Goal: Task Accomplishment & Management: Complete application form

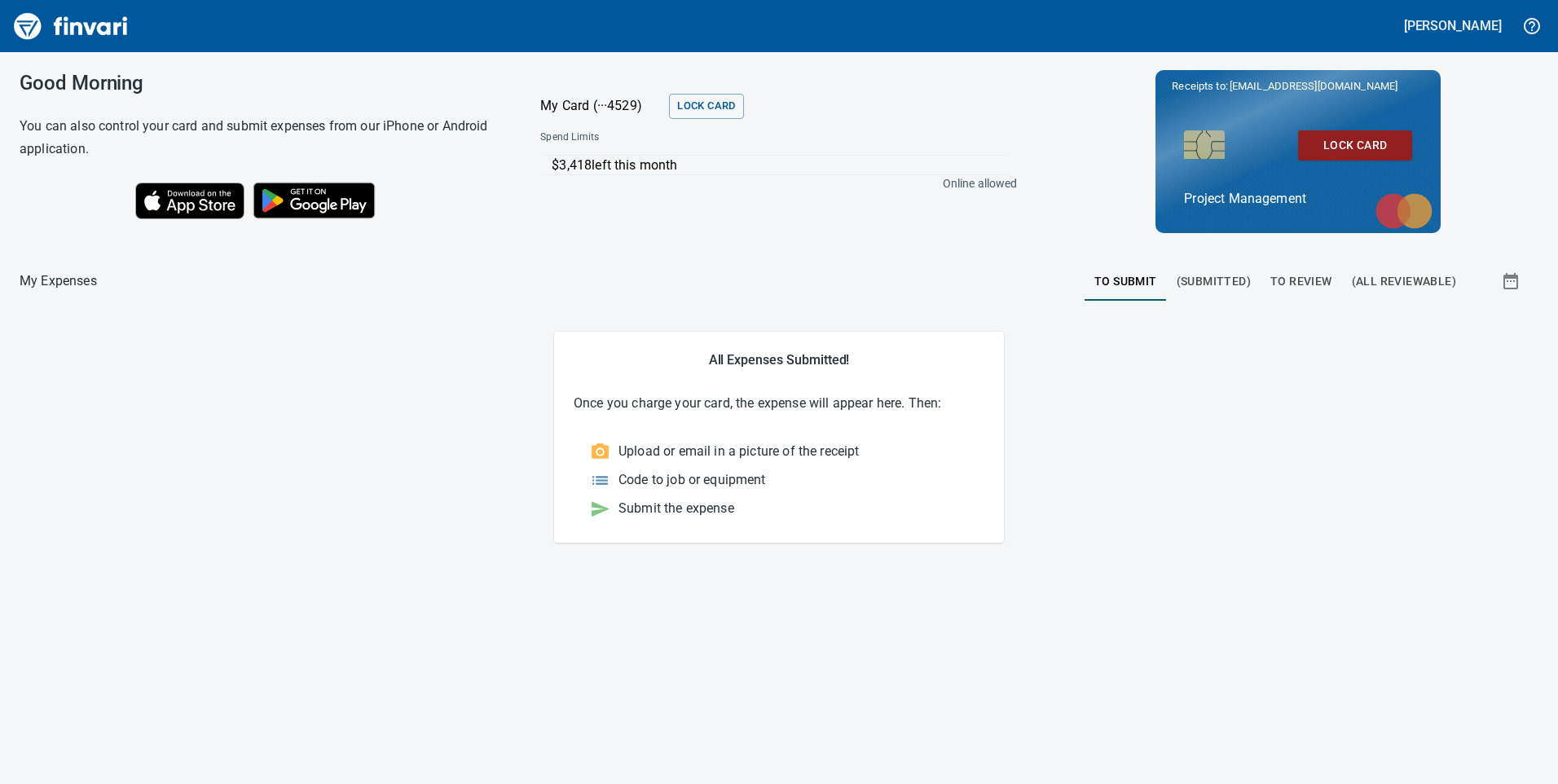
click at [1303, 282] on span "To Review" at bounding box center [1302, 282] width 62 height 21
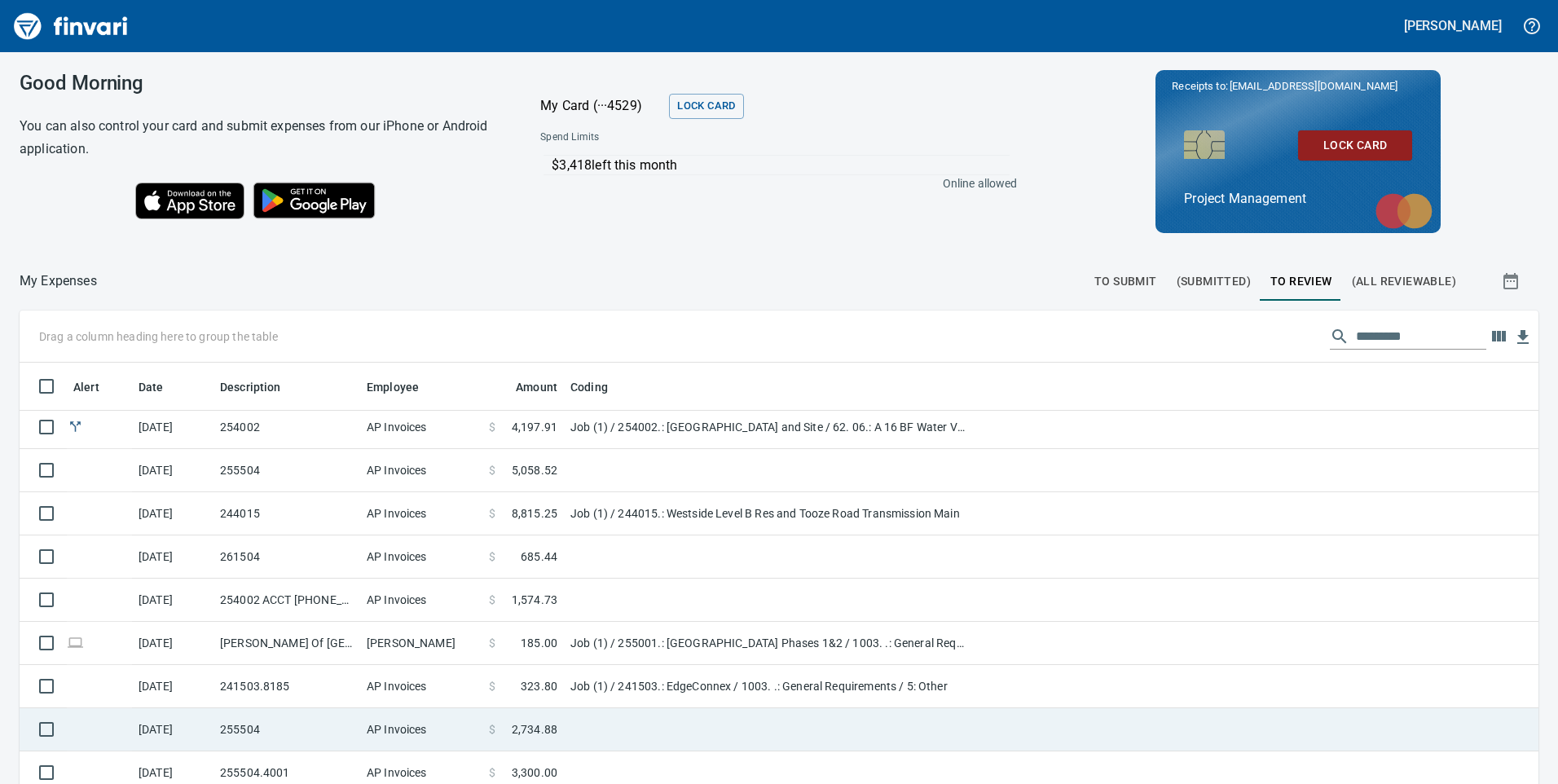
scroll to position [184, 0]
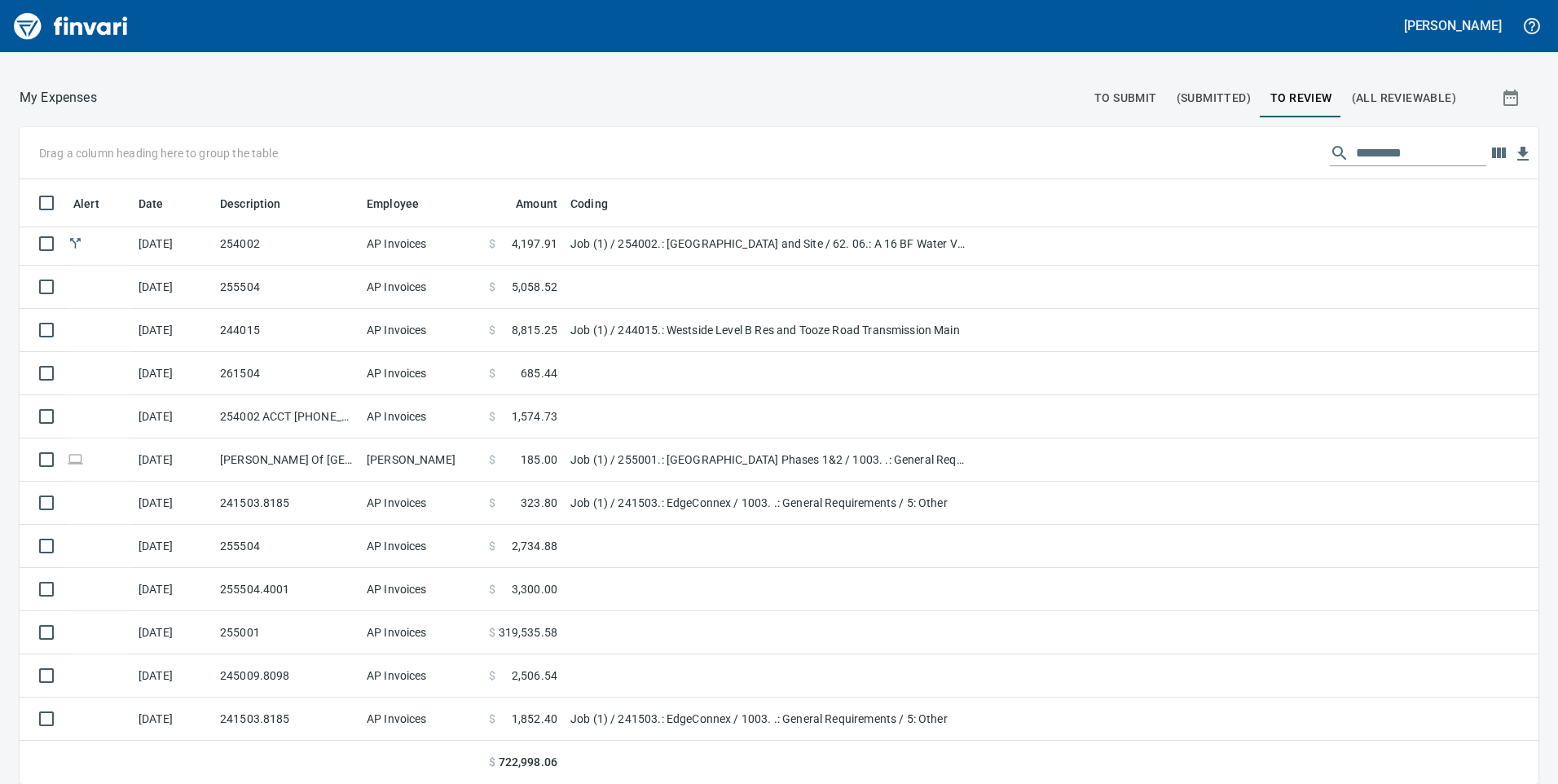
click at [1362, 150] on input "text" at bounding box center [1421, 153] width 130 height 26
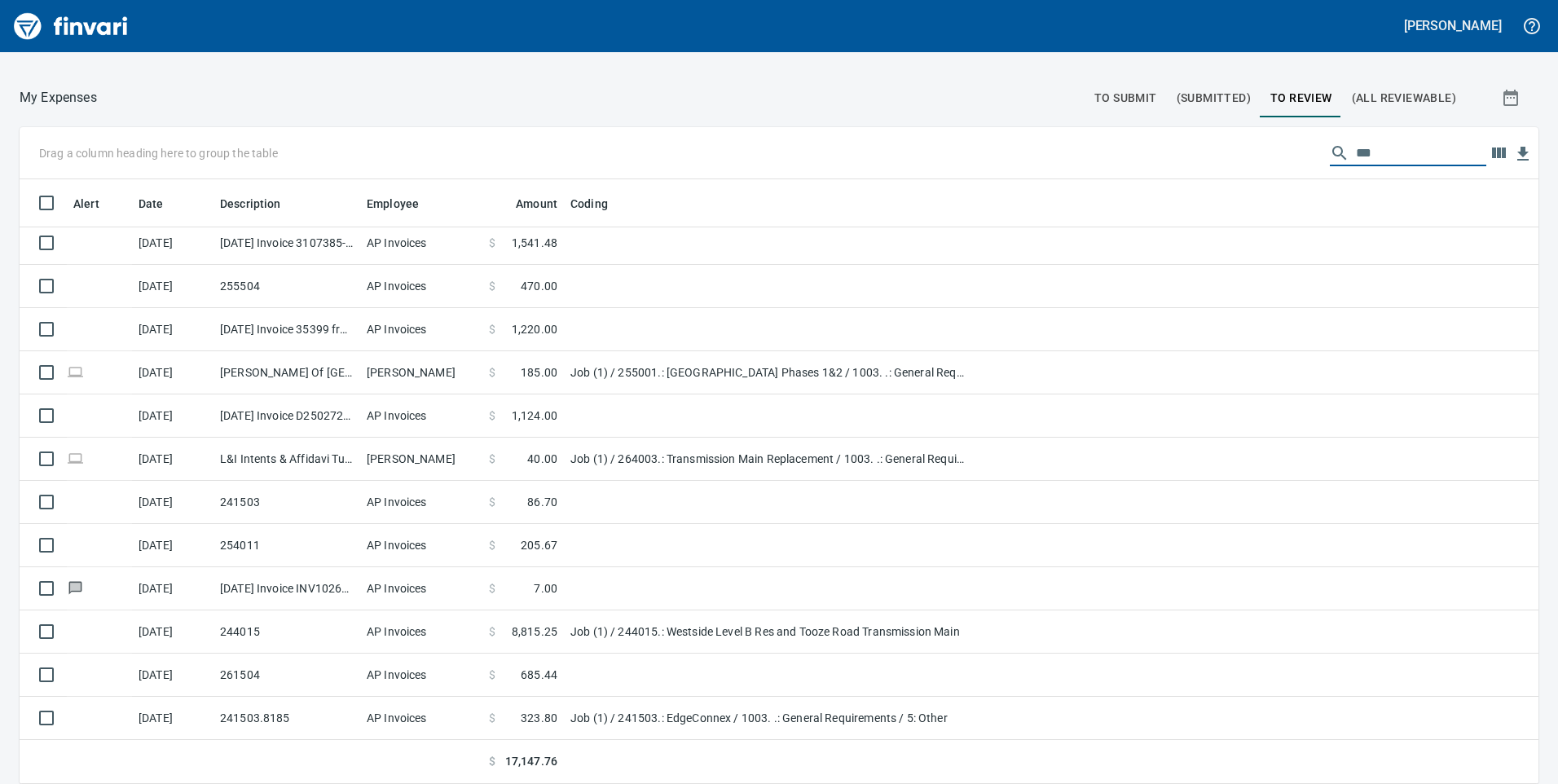
scroll to position [0, 0]
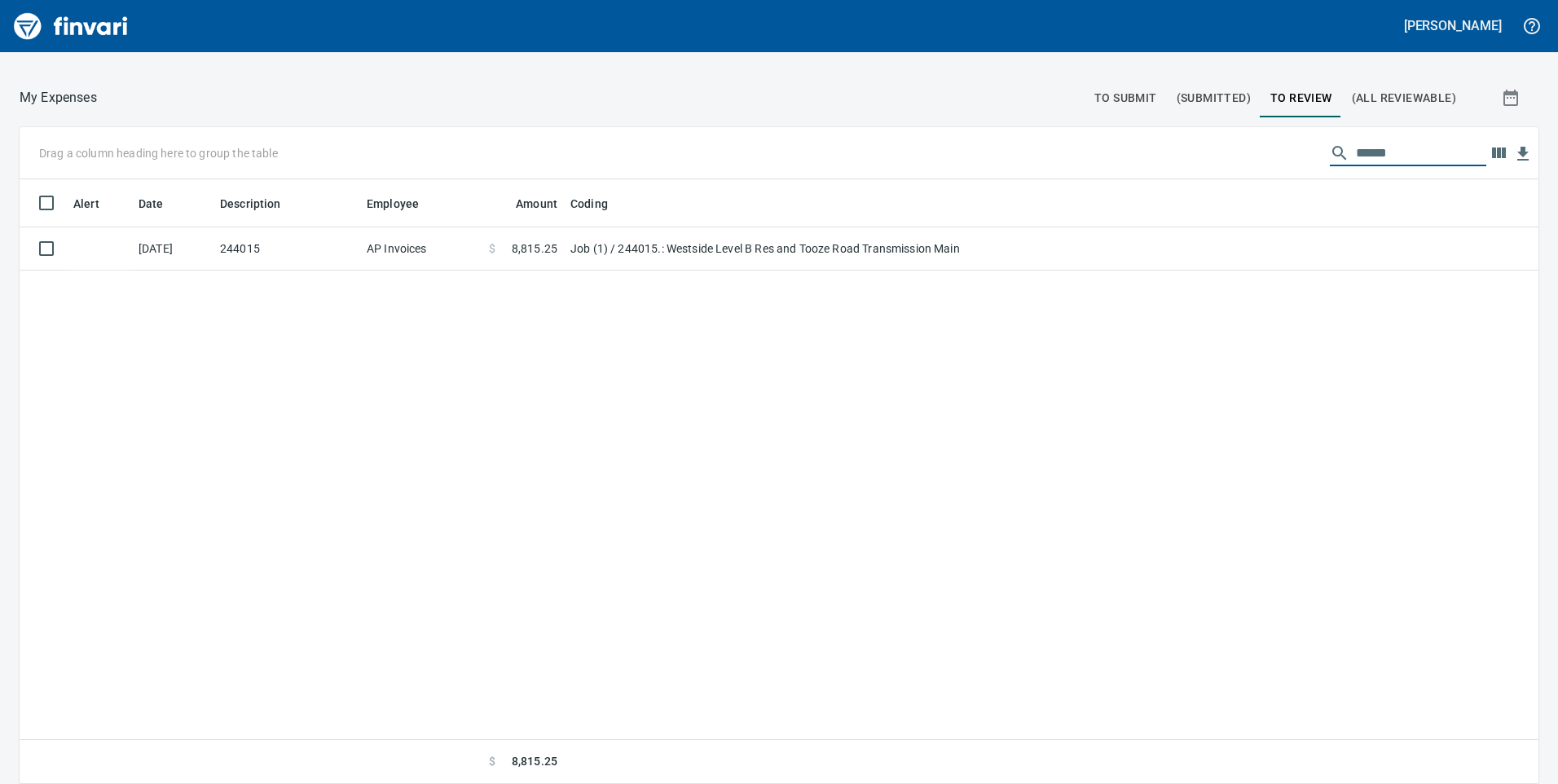
type input "*******"
drag, startPoint x: 1397, startPoint y: 152, endPoint x: 1153, endPoint y: 134, distance: 244.7
click at [1153, 134] on div "Drag a column heading here to group the table *******" at bounding box center [779, 153] width 1519 height 53
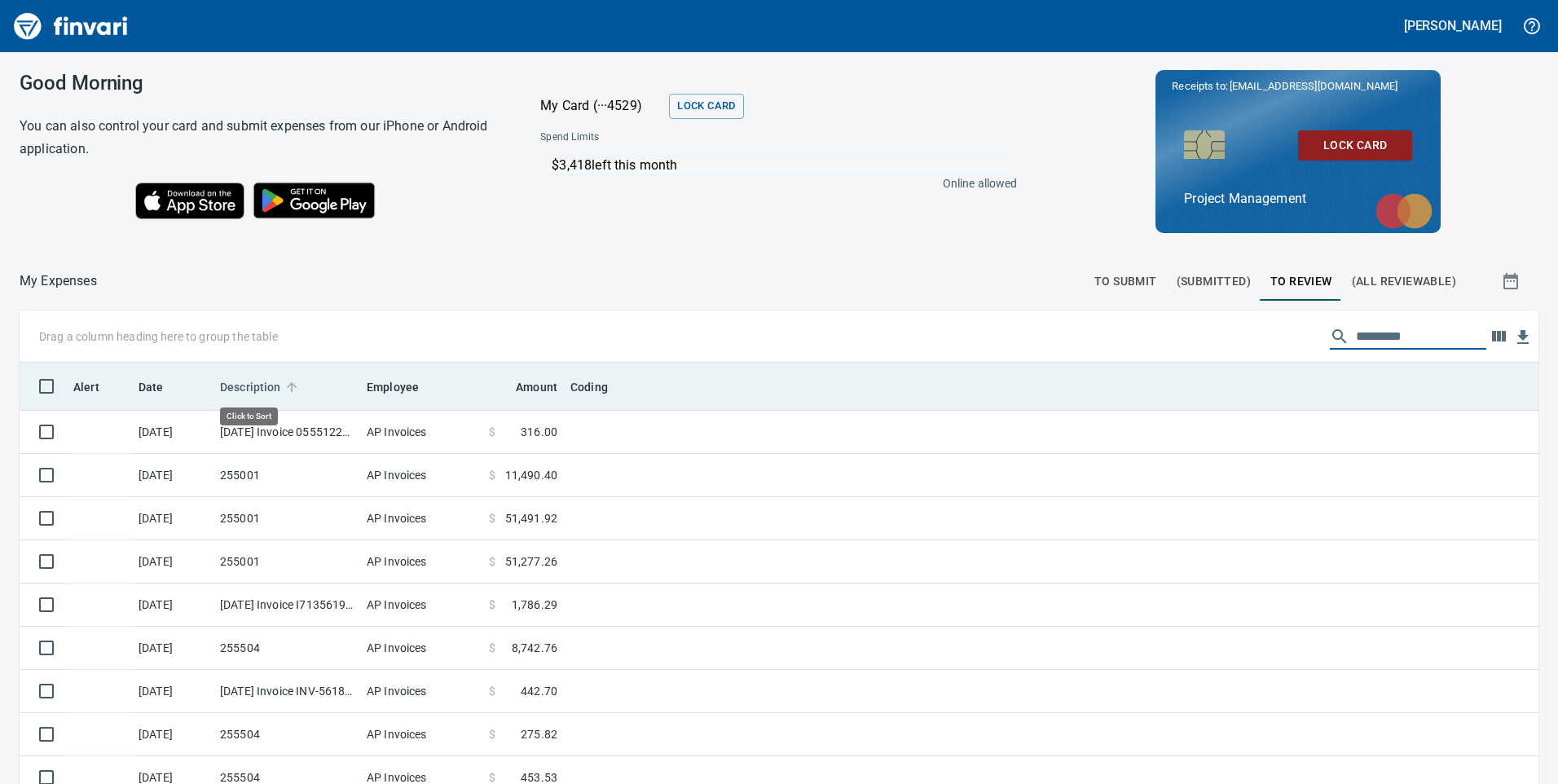
click at [246, 385] on span "Description" at bounding box center [250, 387] width 61 height 20
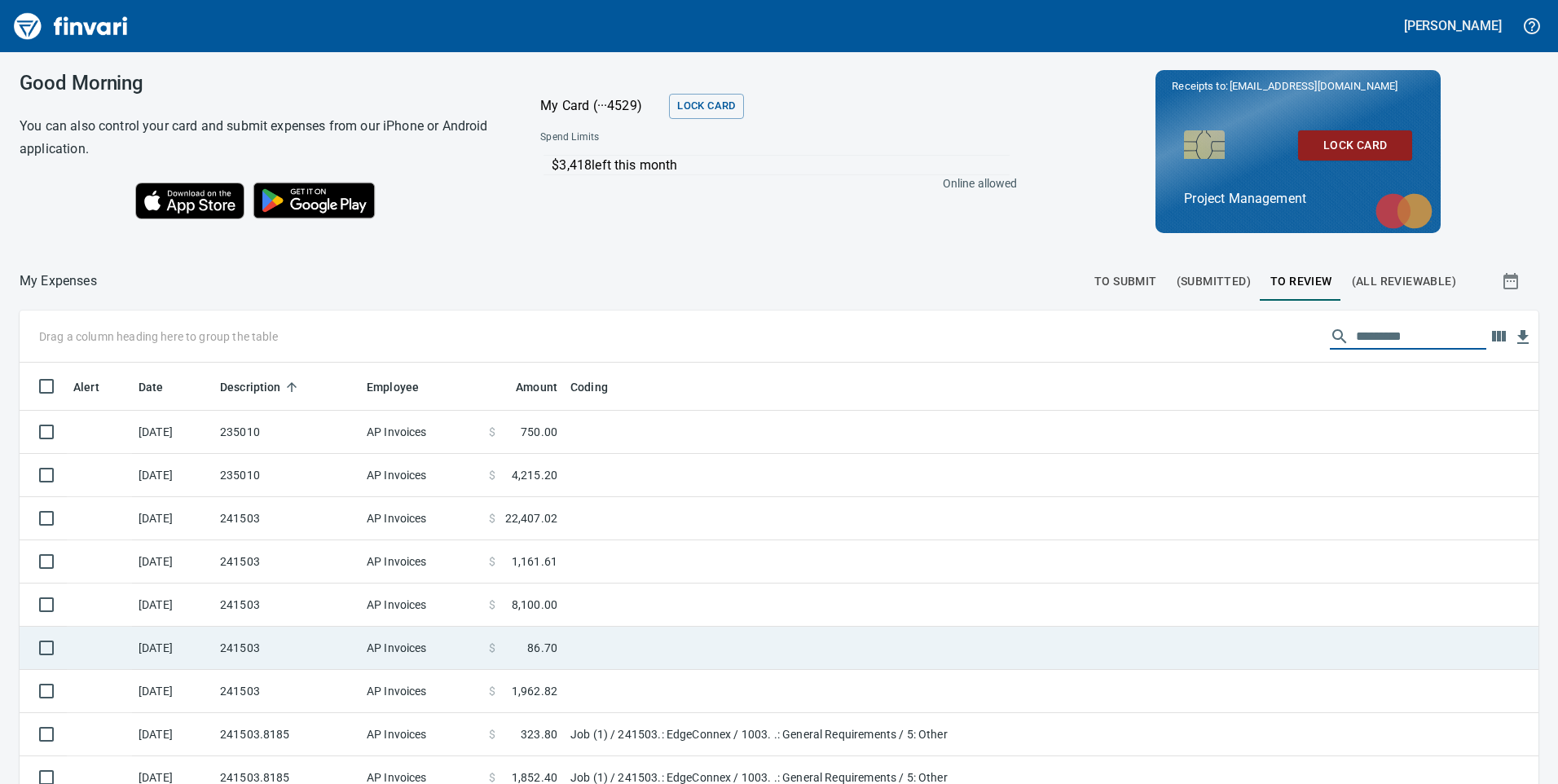
scroll to position [163, 0]
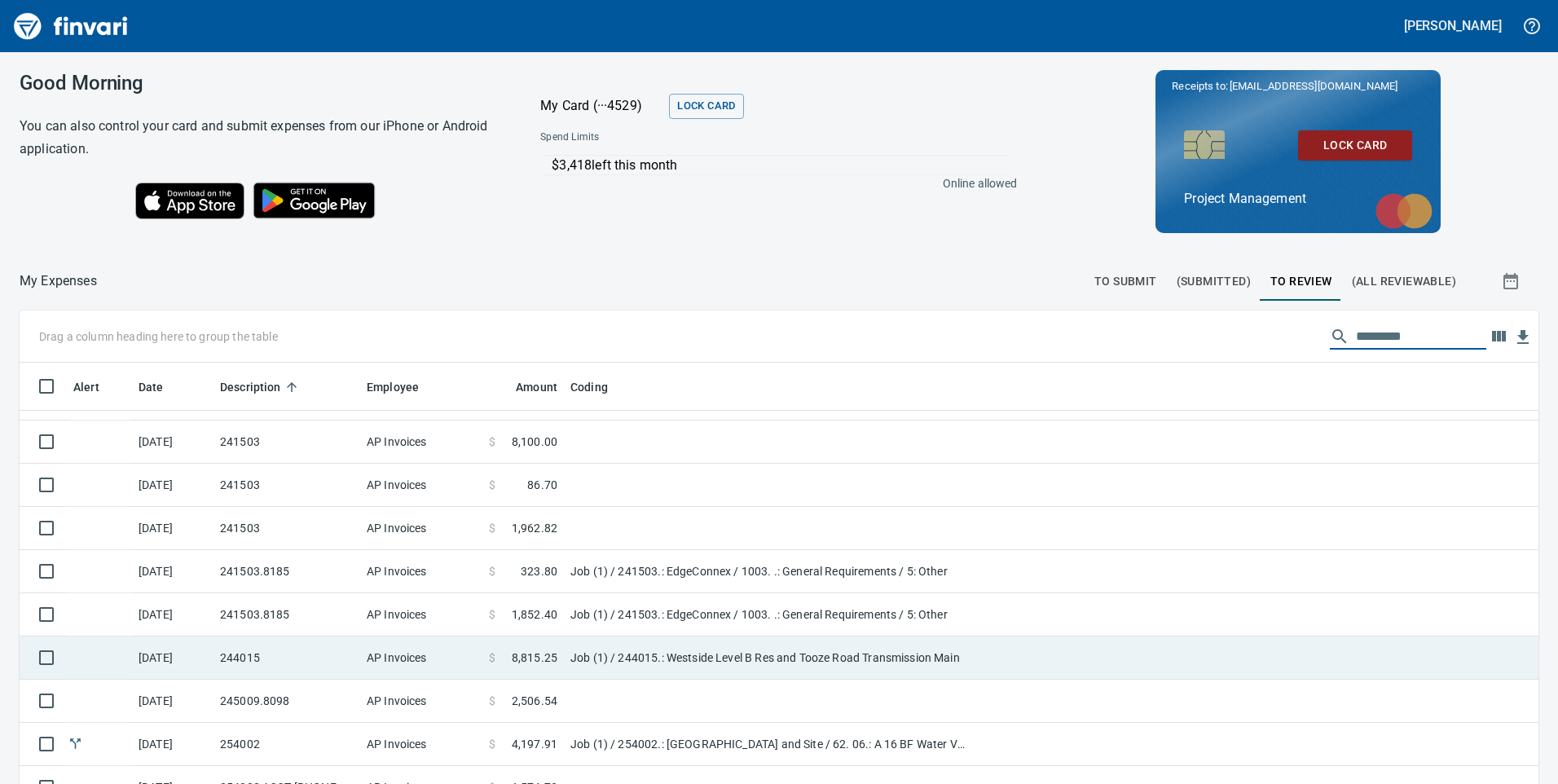
click at [392, 647] on td "AP Invoices" at bounding box center [421, 658] width 122 height 43
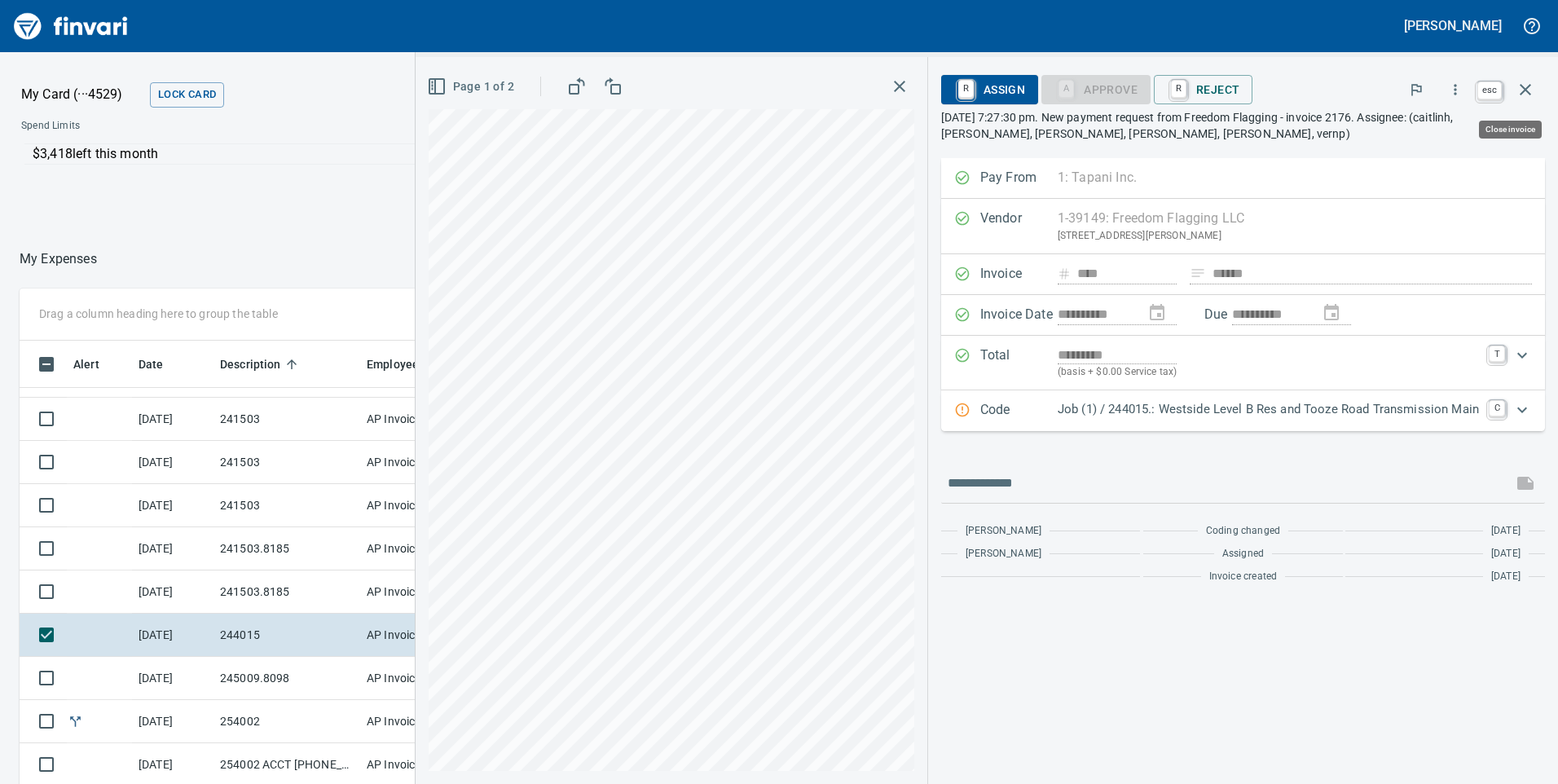
scroll to position [593, 1075]
click at [1530, 91] on icon "button" at bounding box center [1525, 90] width 20 height 20
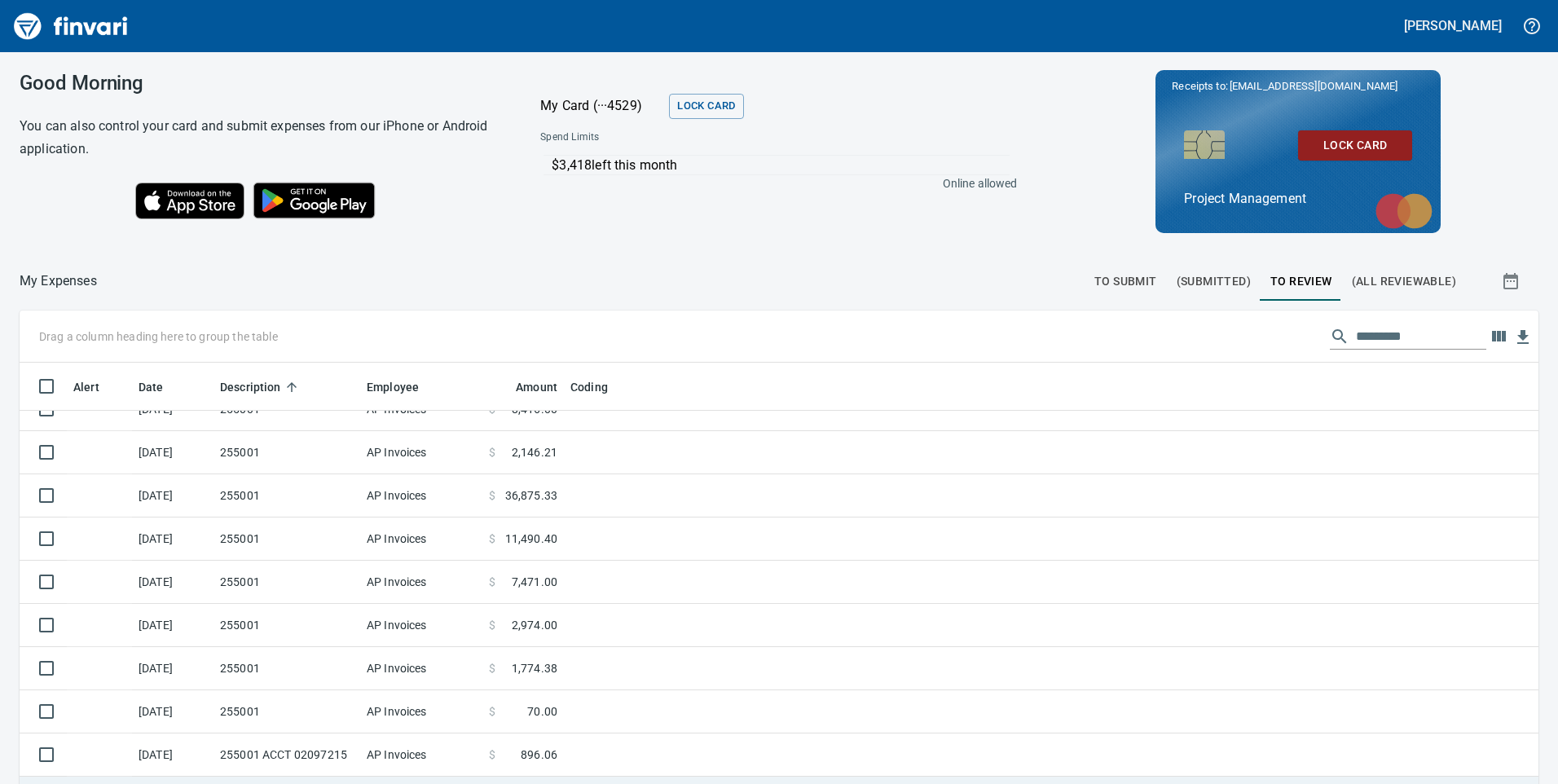
scroll to position [1141, 0]
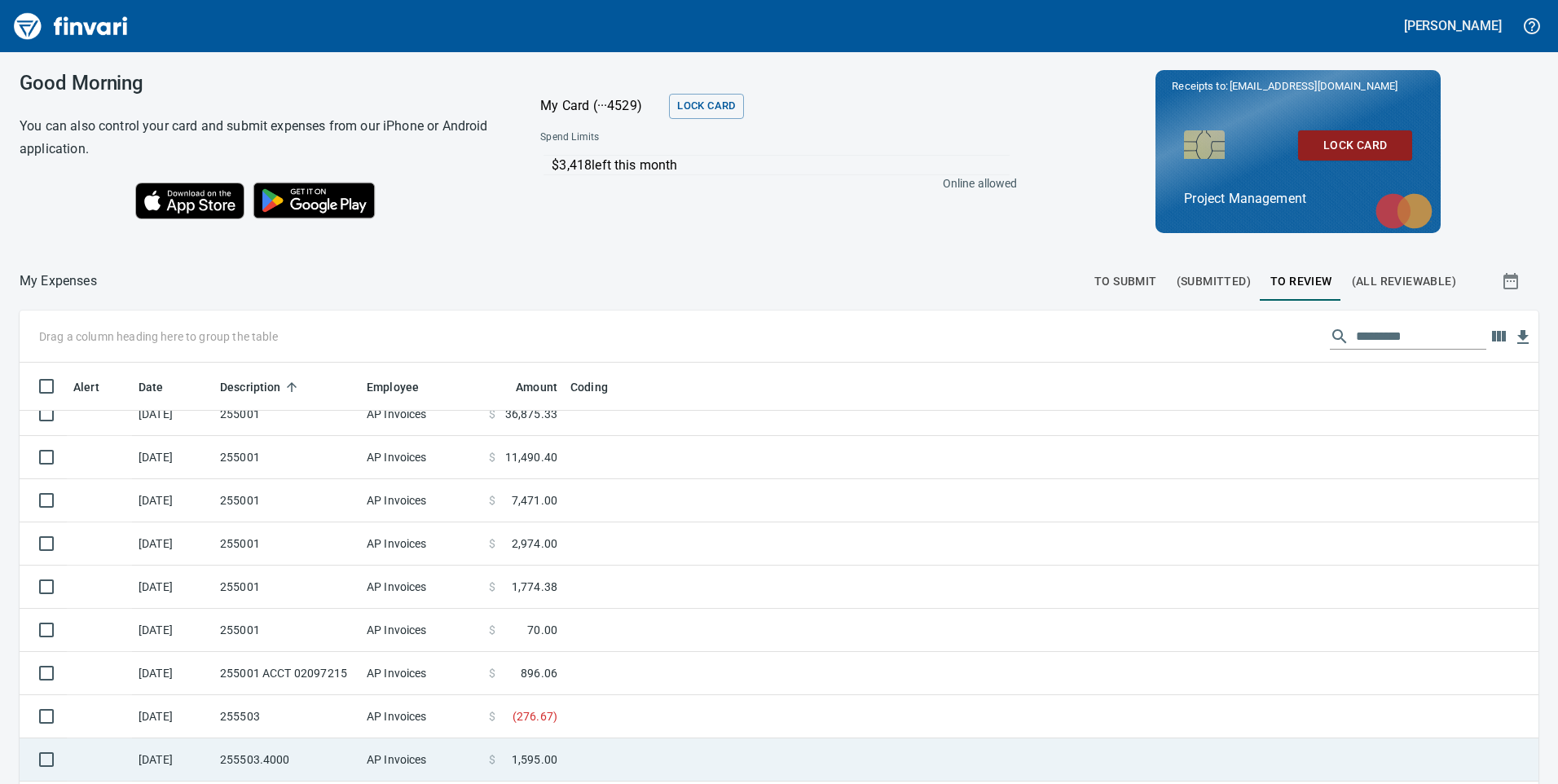
click at [265, 719] on td "255503" at bounding box center [287, 717] width 146 height 43
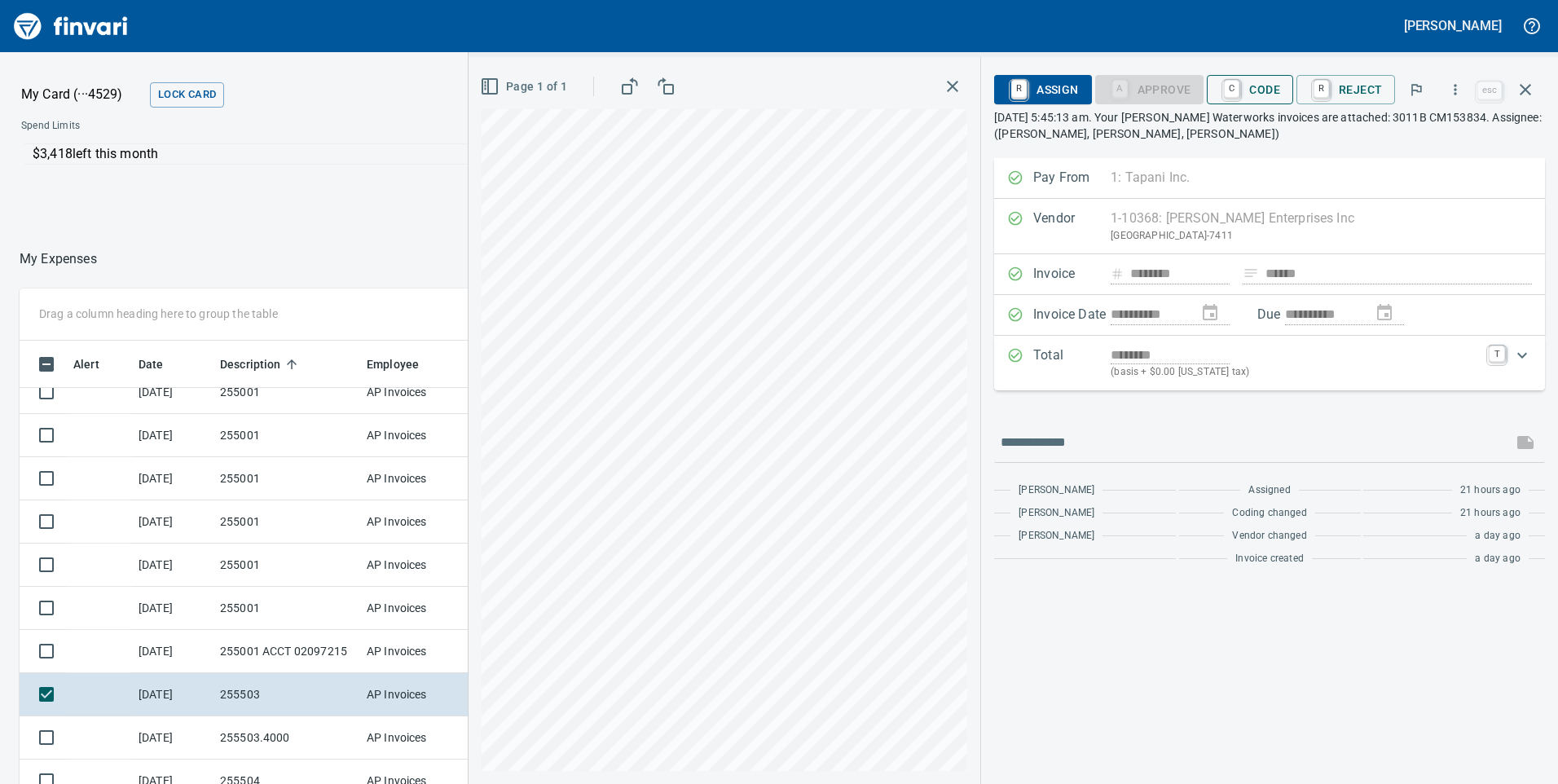
scroll to position [593, 1075]
click at [1281, 96] on span "C Code" at bounding box center [1250, 90] width 60 height 28
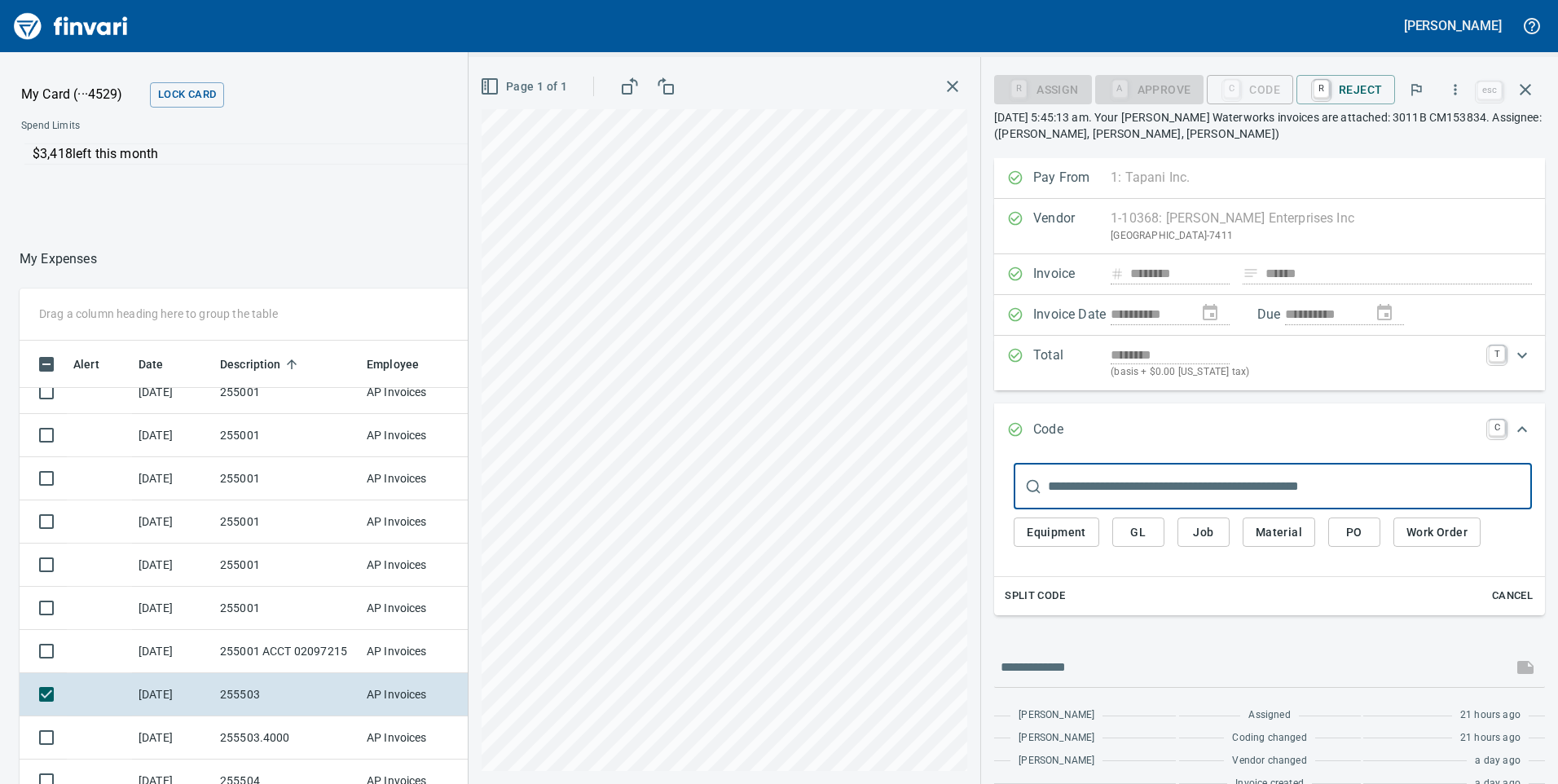
click at [1166, 488] on input "text" at bounding box center [1290, 486] width 484 height 46
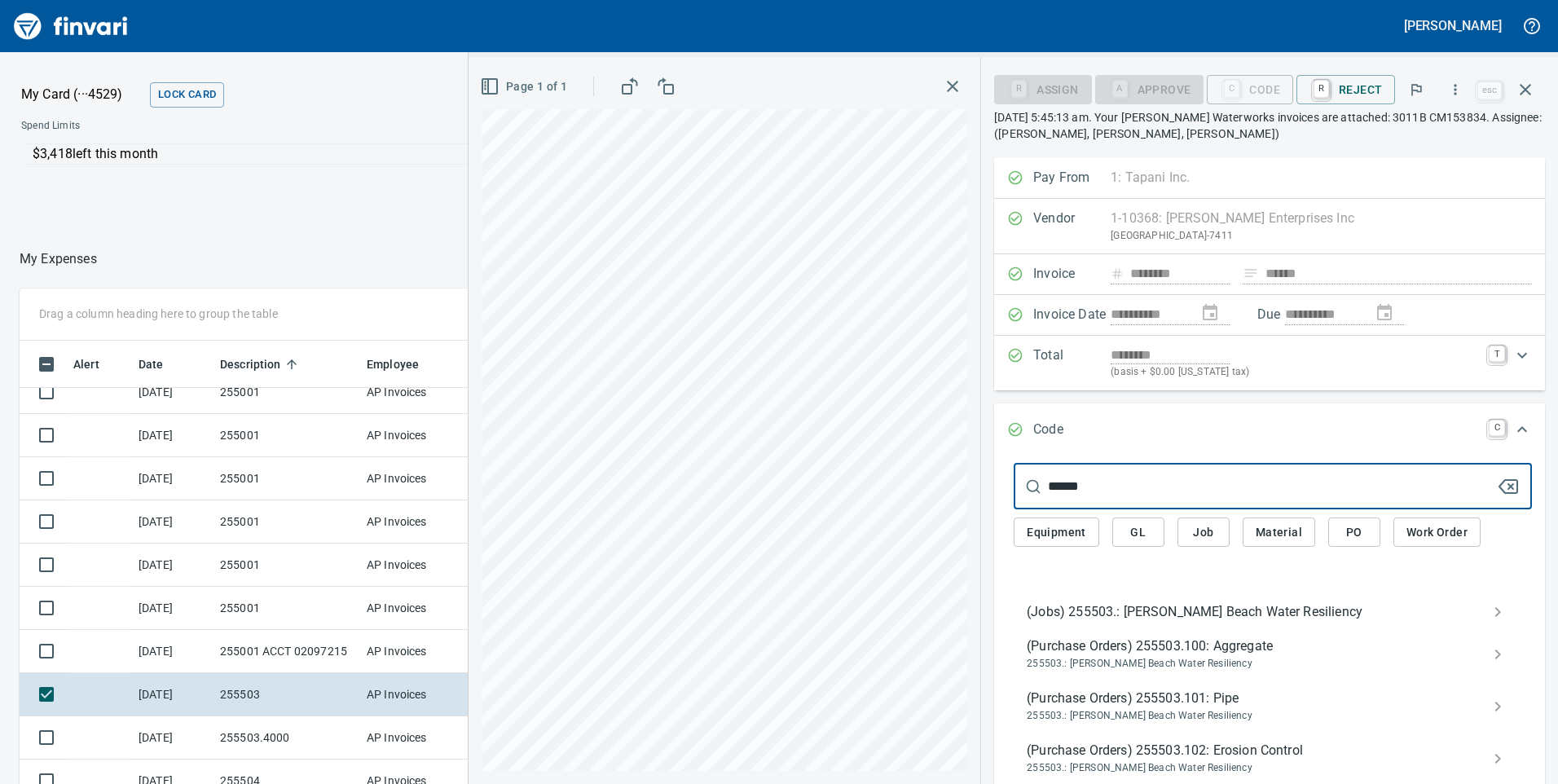
type input "******"
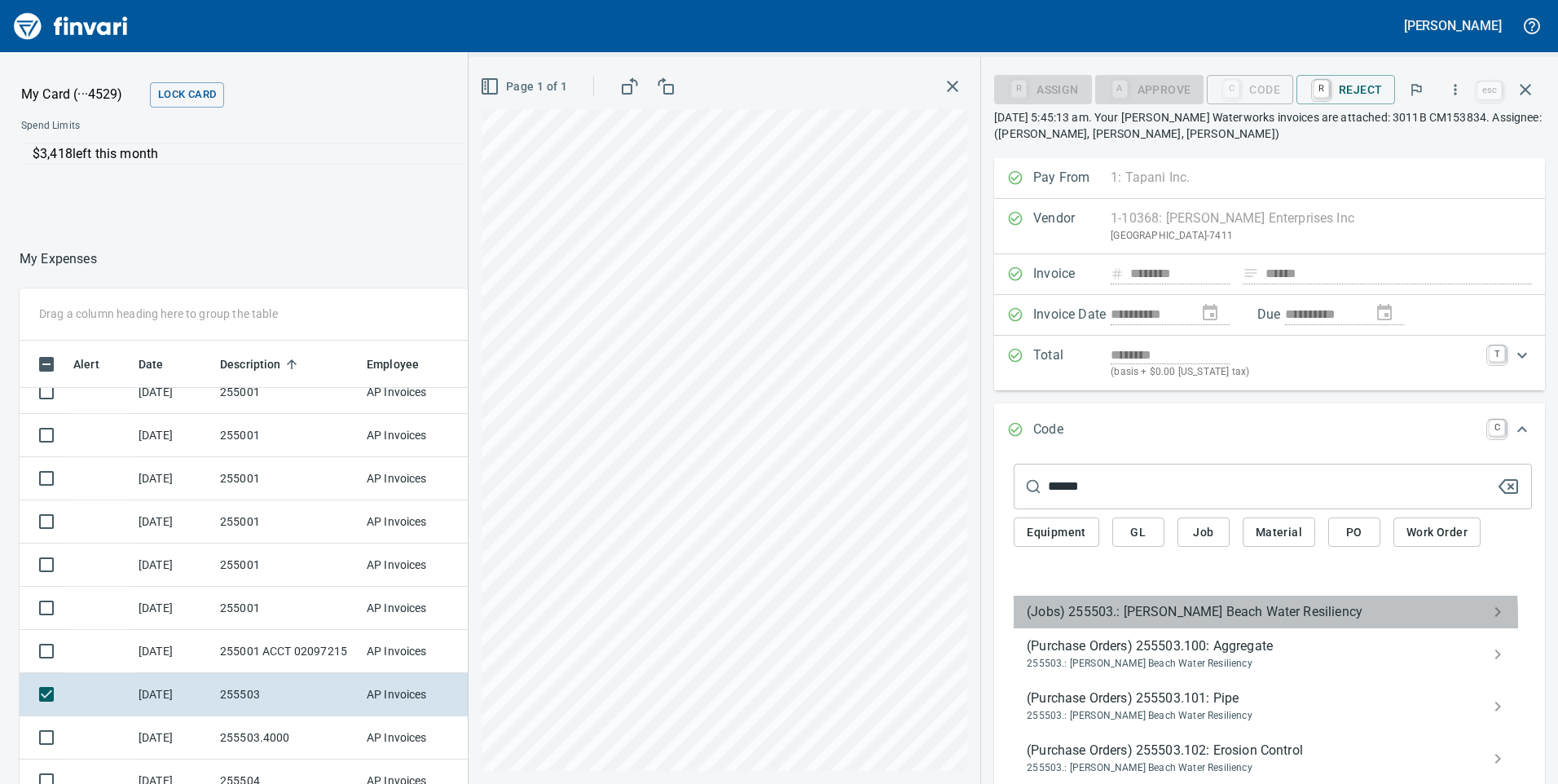
click at [1112, 619] on span "(Jobs) 255503.: [PERSON_NAME] Beach Water Resiliency" at bounding box center [1260, 612] width 466 height 20
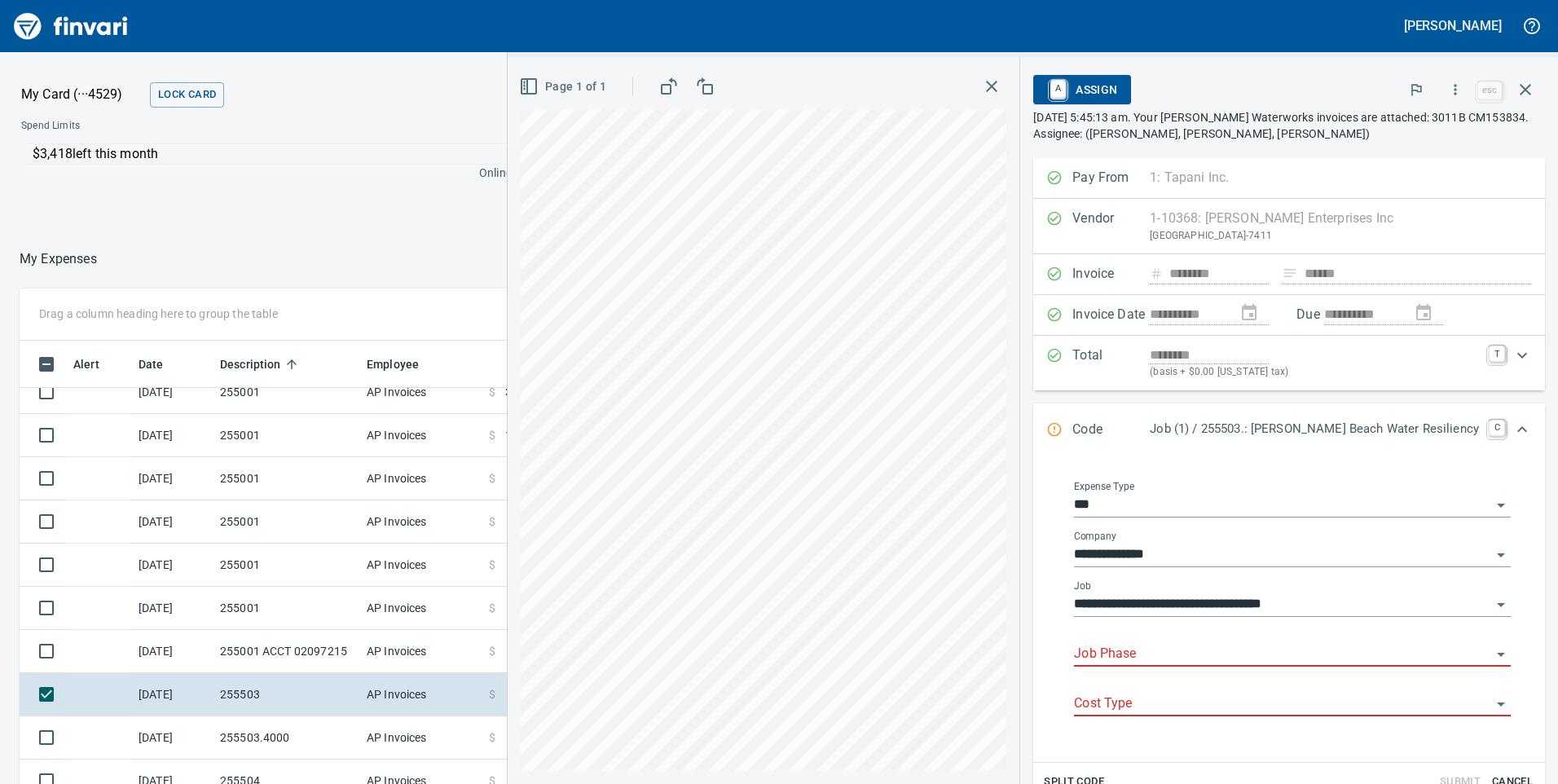
click at [1213, 656] on input "Job Phase" at bounding box center [1283, 654] width 417 height 22
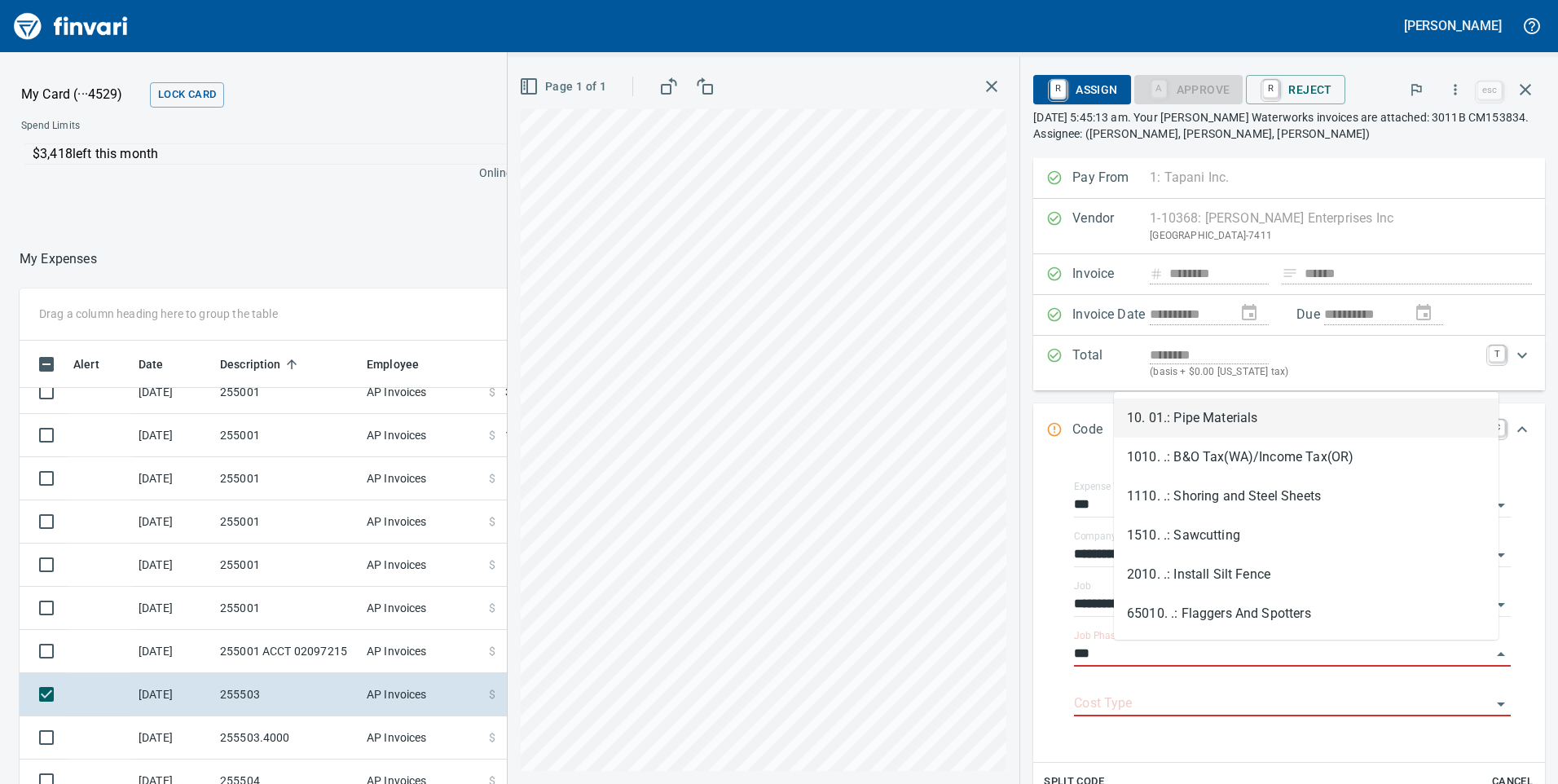
click at [1251, 421] on li "10. 01.: Pipe Materials" at bounding box center [1306, 418] width 384 height 39
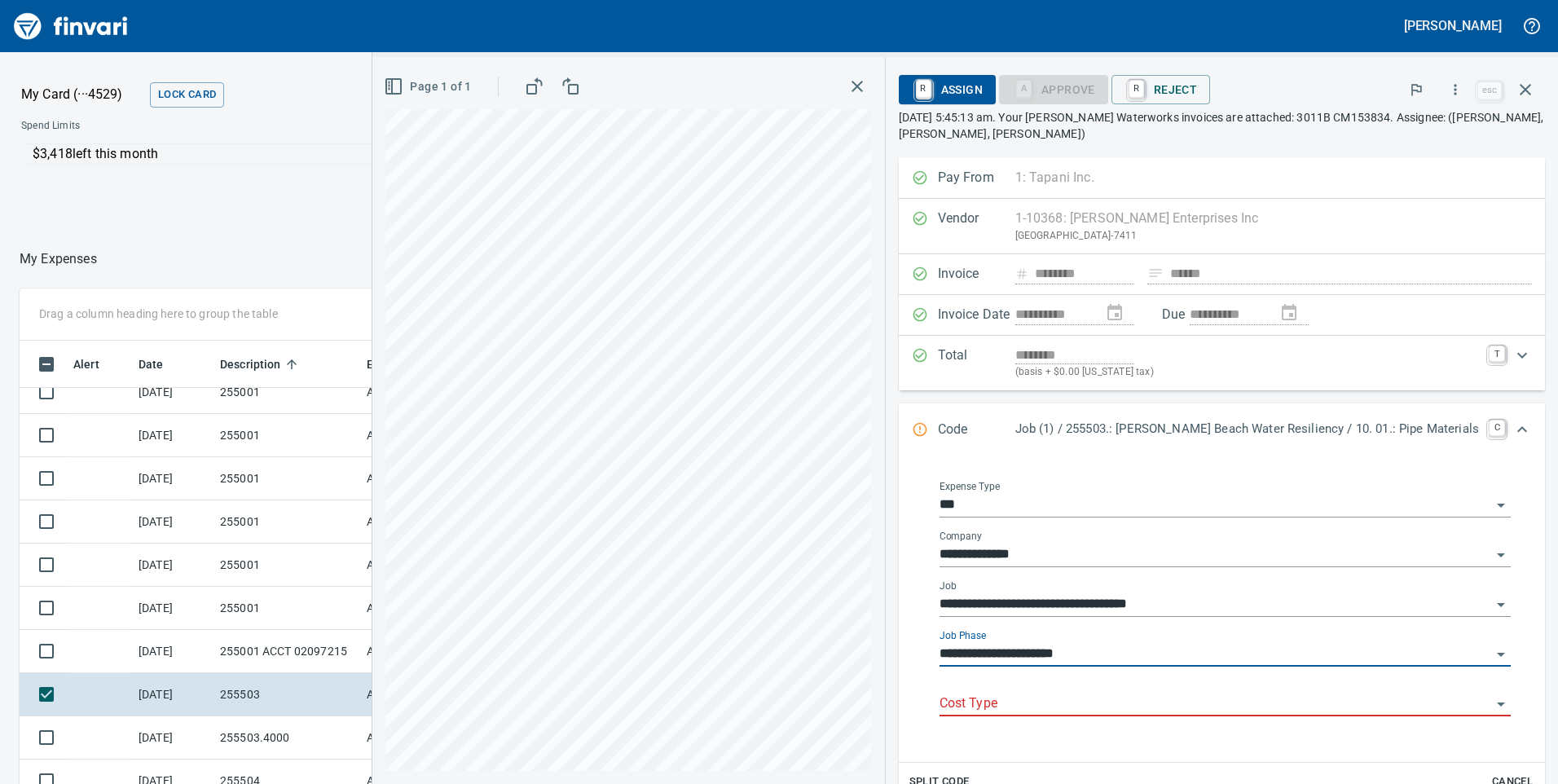
type input "**********"
click at [1140, 704] on input "Cost Type" at bounding box center [1216, 704] width 552 height 22
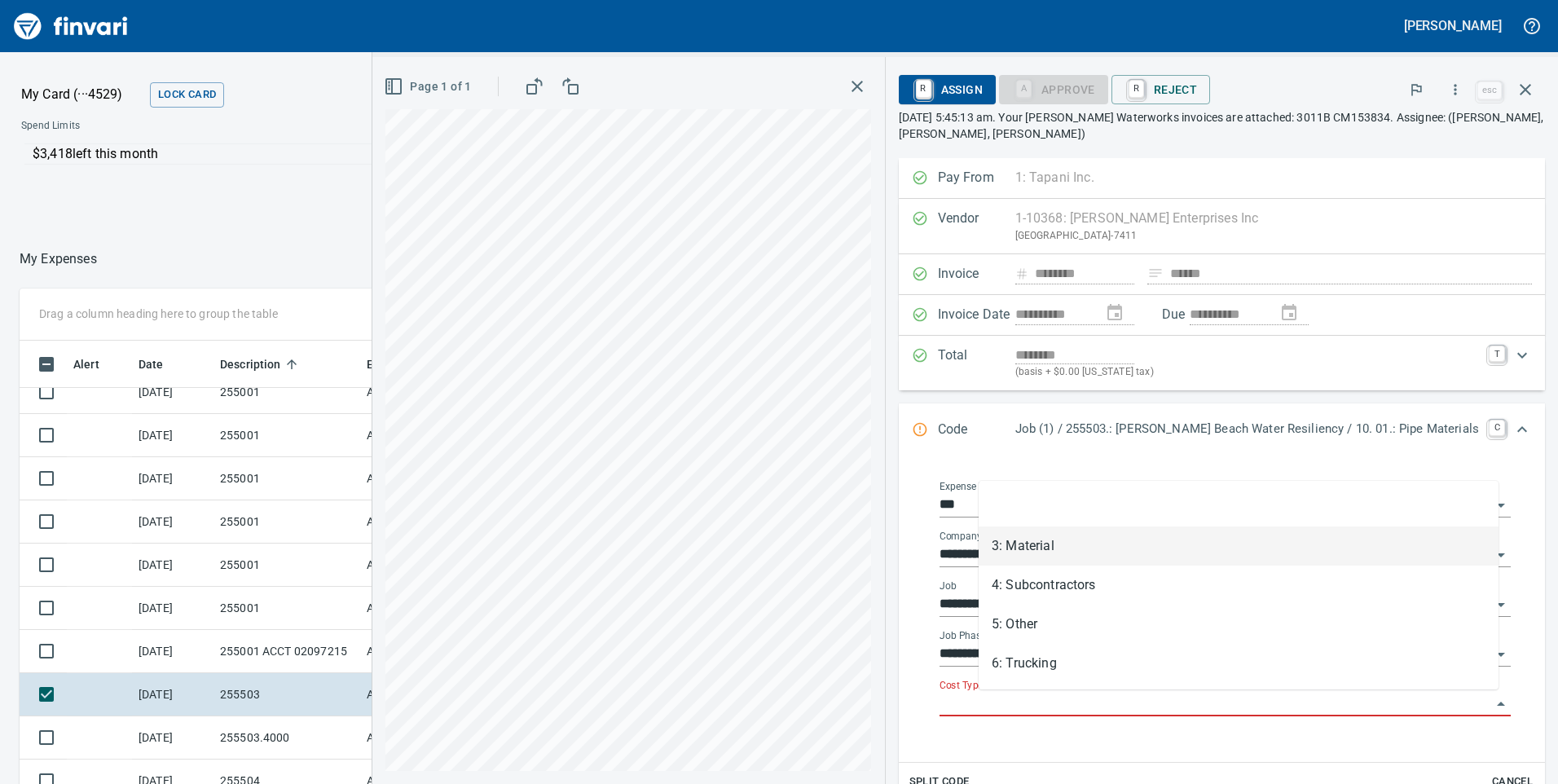
click at [1049, 546] on li "3: Material" at bounding box center [1238, 545] width 520 height 39
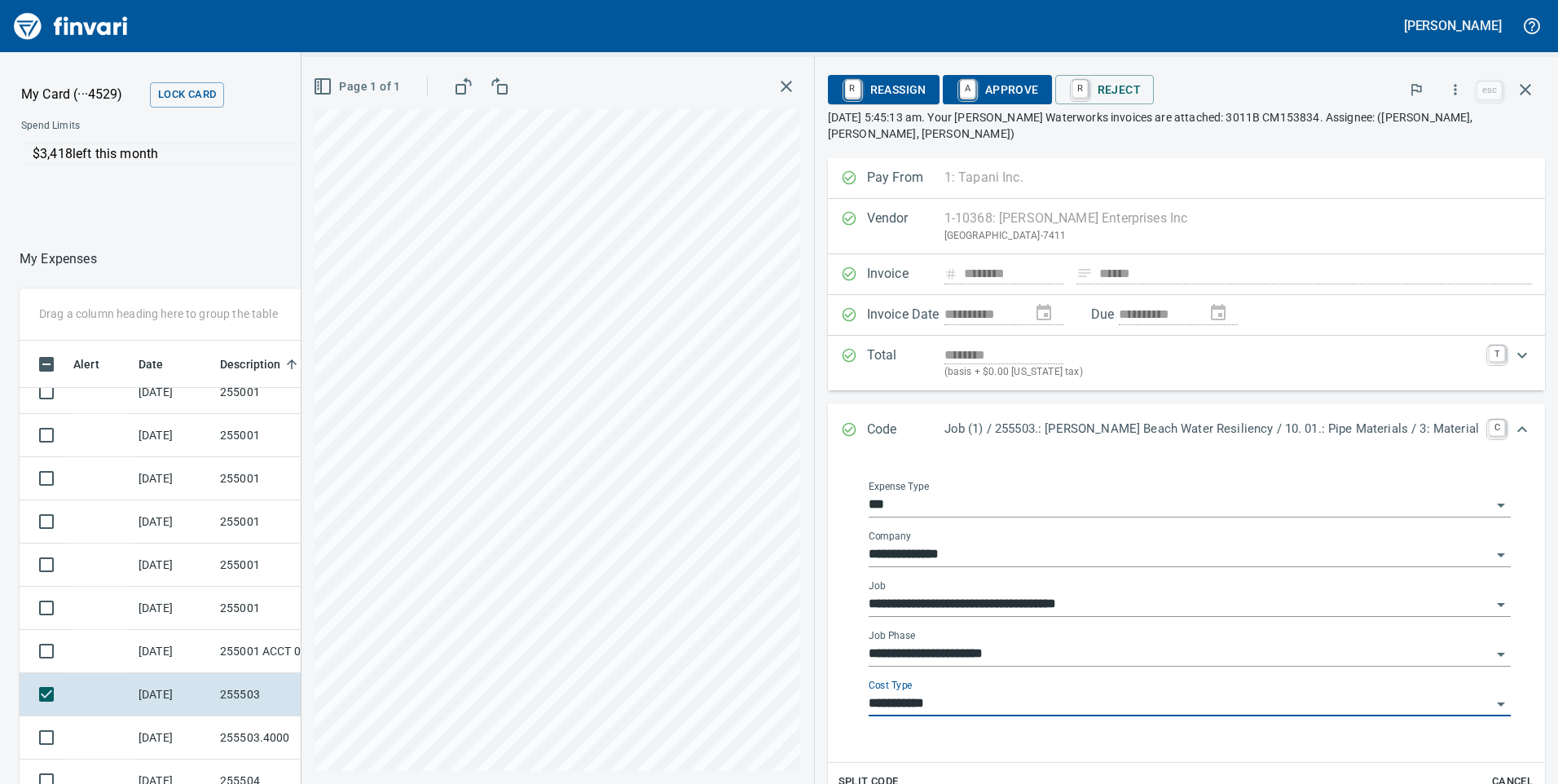
type input "**********"
click at [1039, 92] on span "A Approve" at bounding box center [997, 90] width 83 height 28
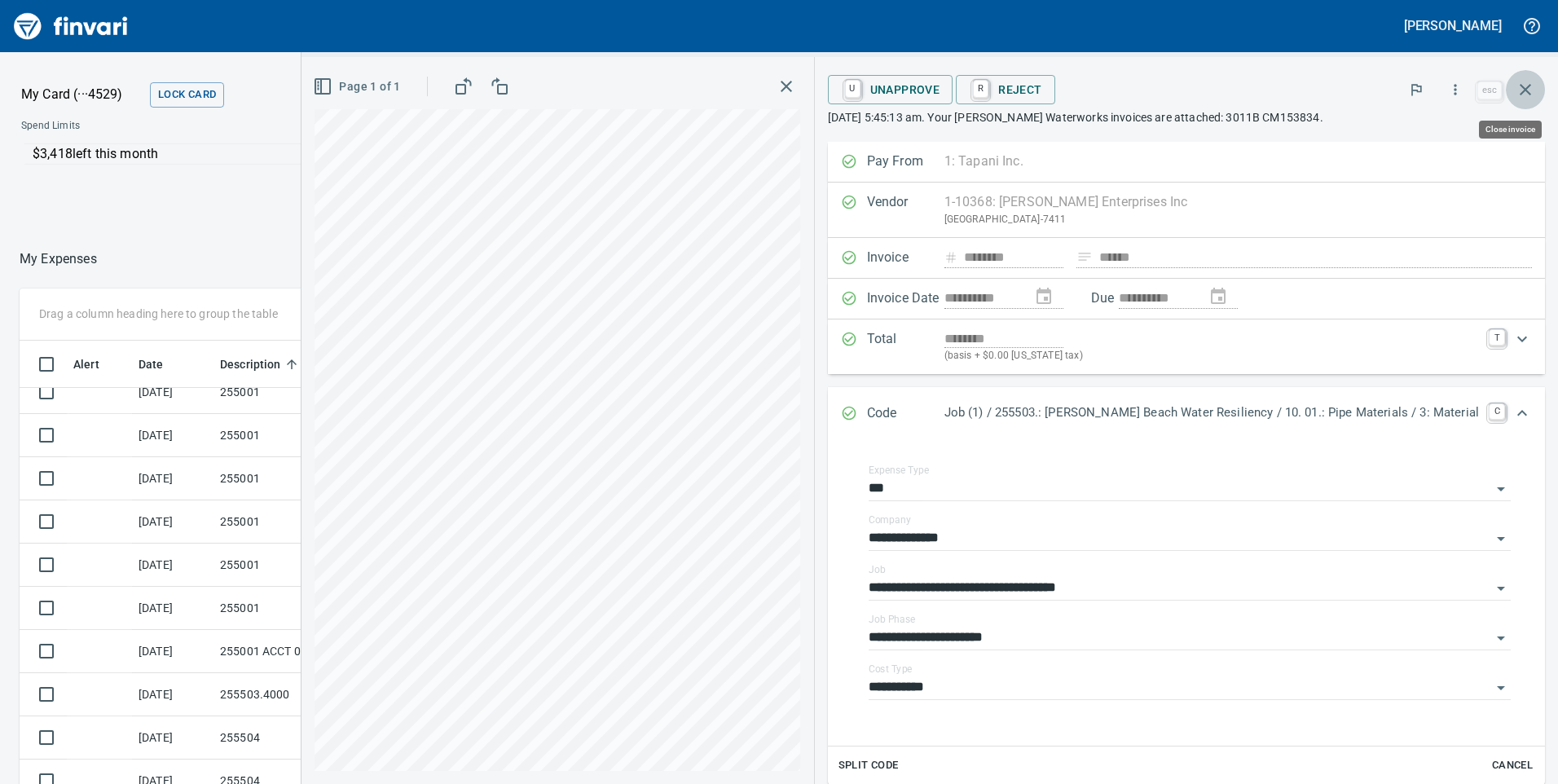
click at [1526, 91] on icon "button" at bounding box center [1525, 90] width 20 height 20
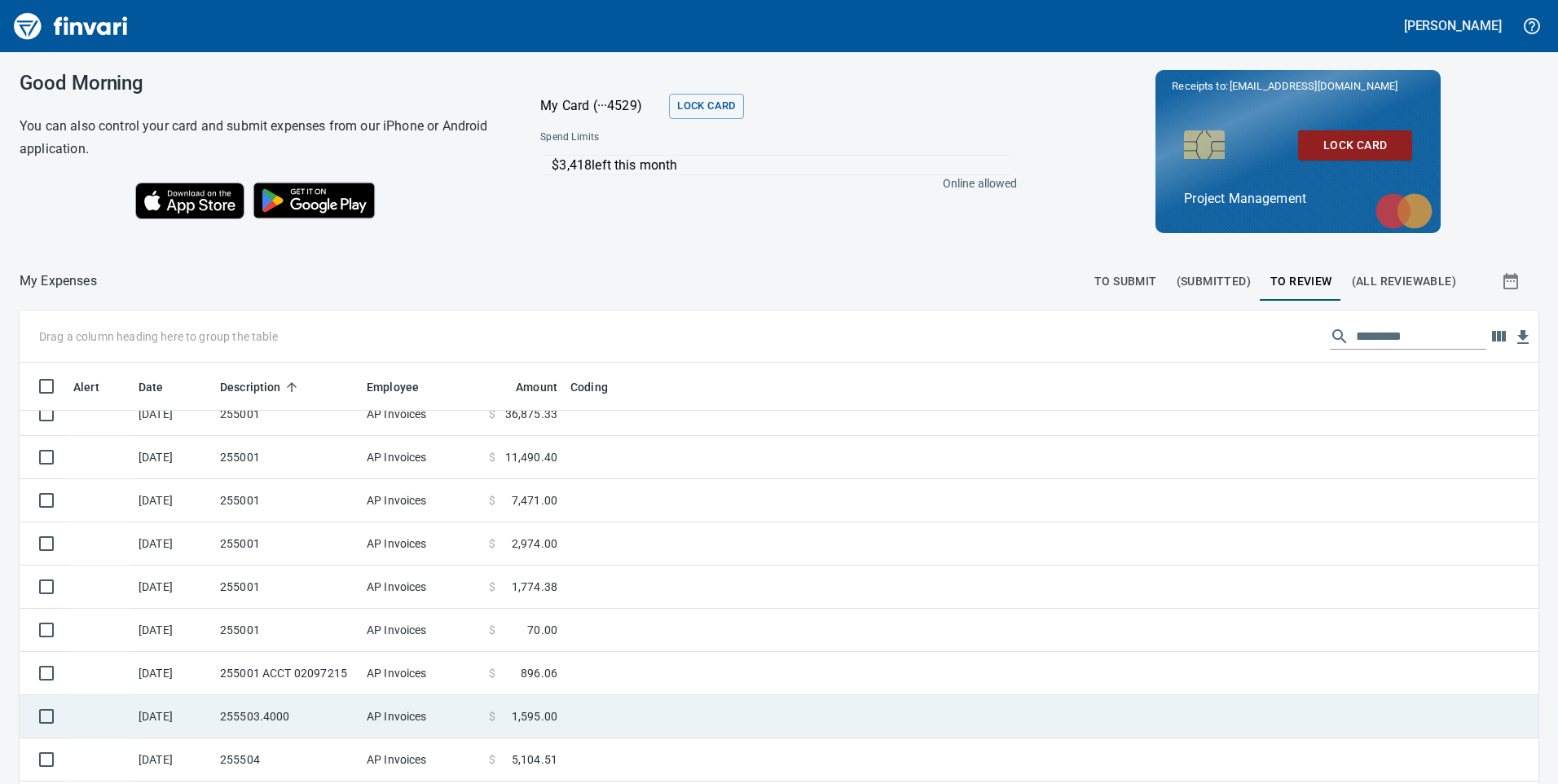
scroll to position [1223, 0]
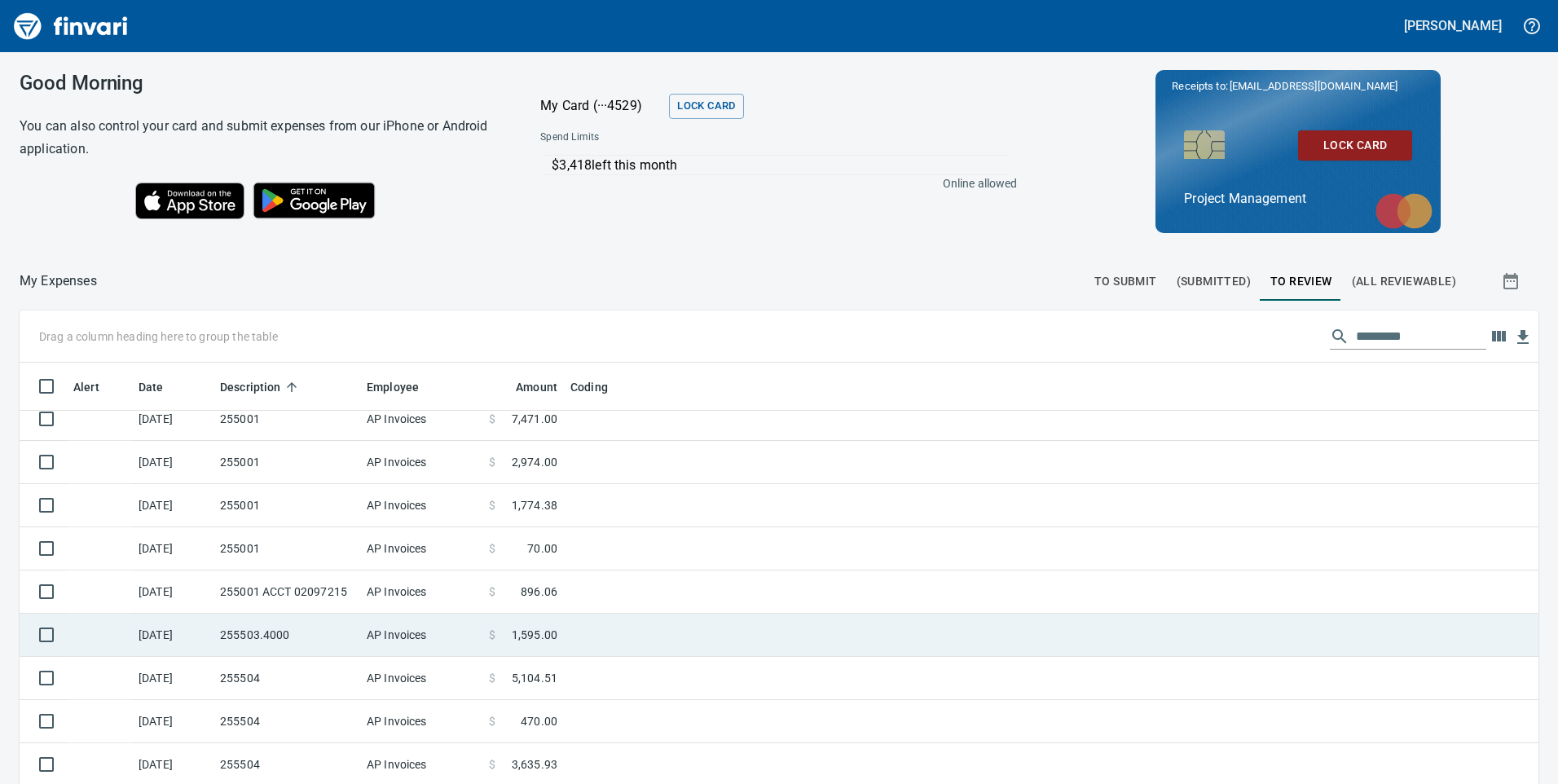
click at [285, 641] on td "255503.4000" at bounding box center [287, 635] width 146 height 43
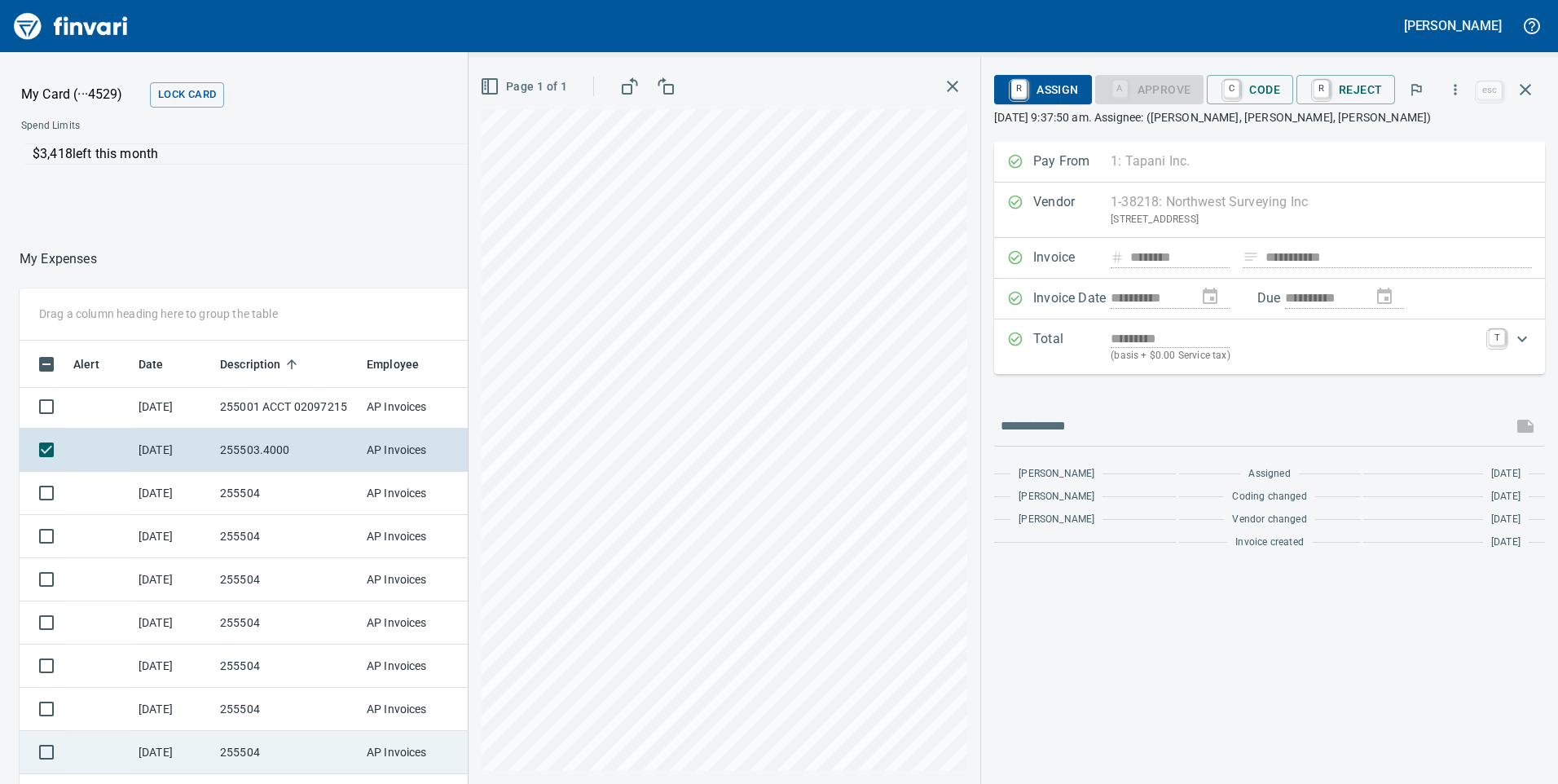
scroll to position [1630, 0]
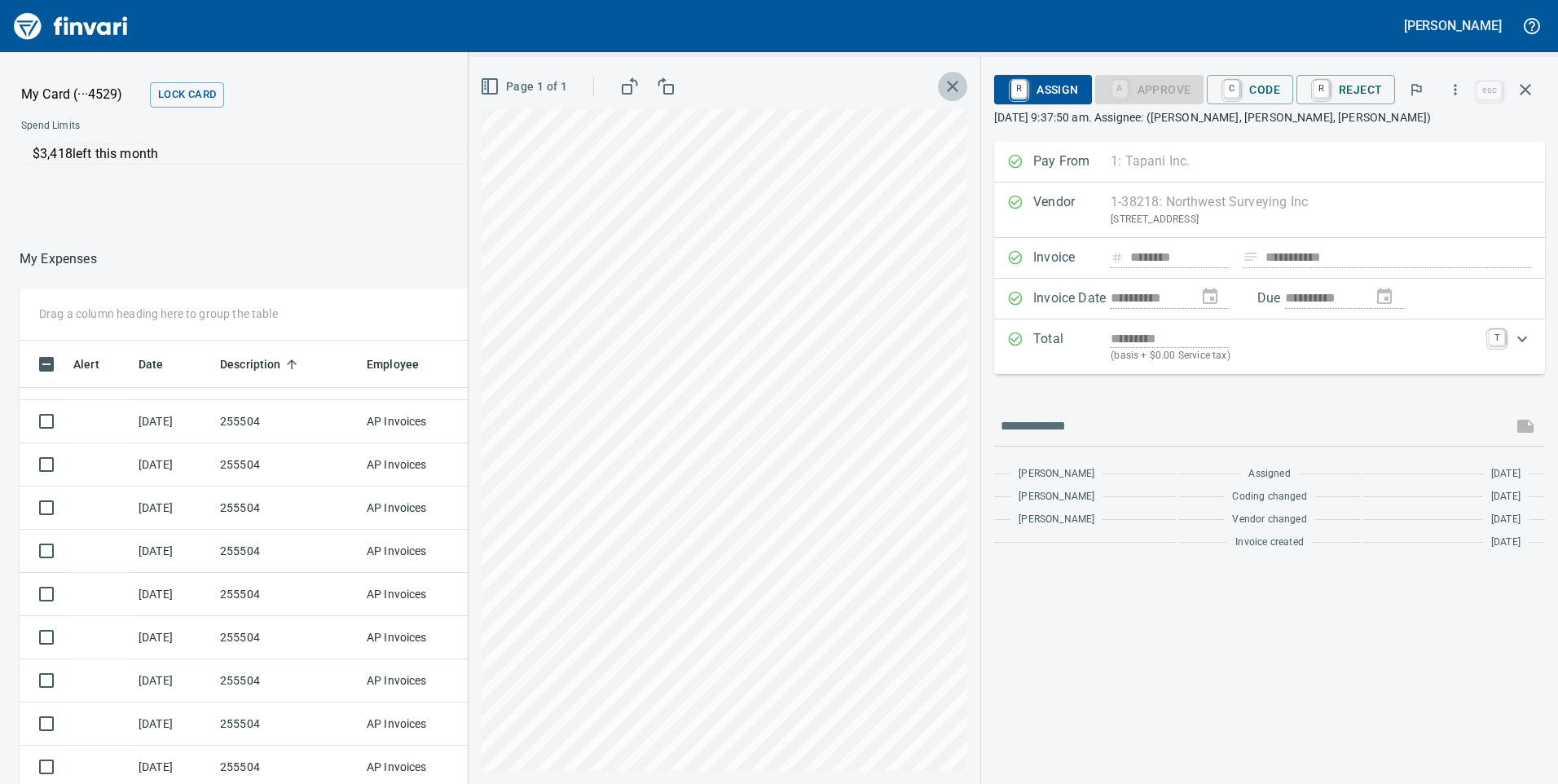
click at [955, 83] on icon "button" at bounding box center [952, 86] width 20 height 20
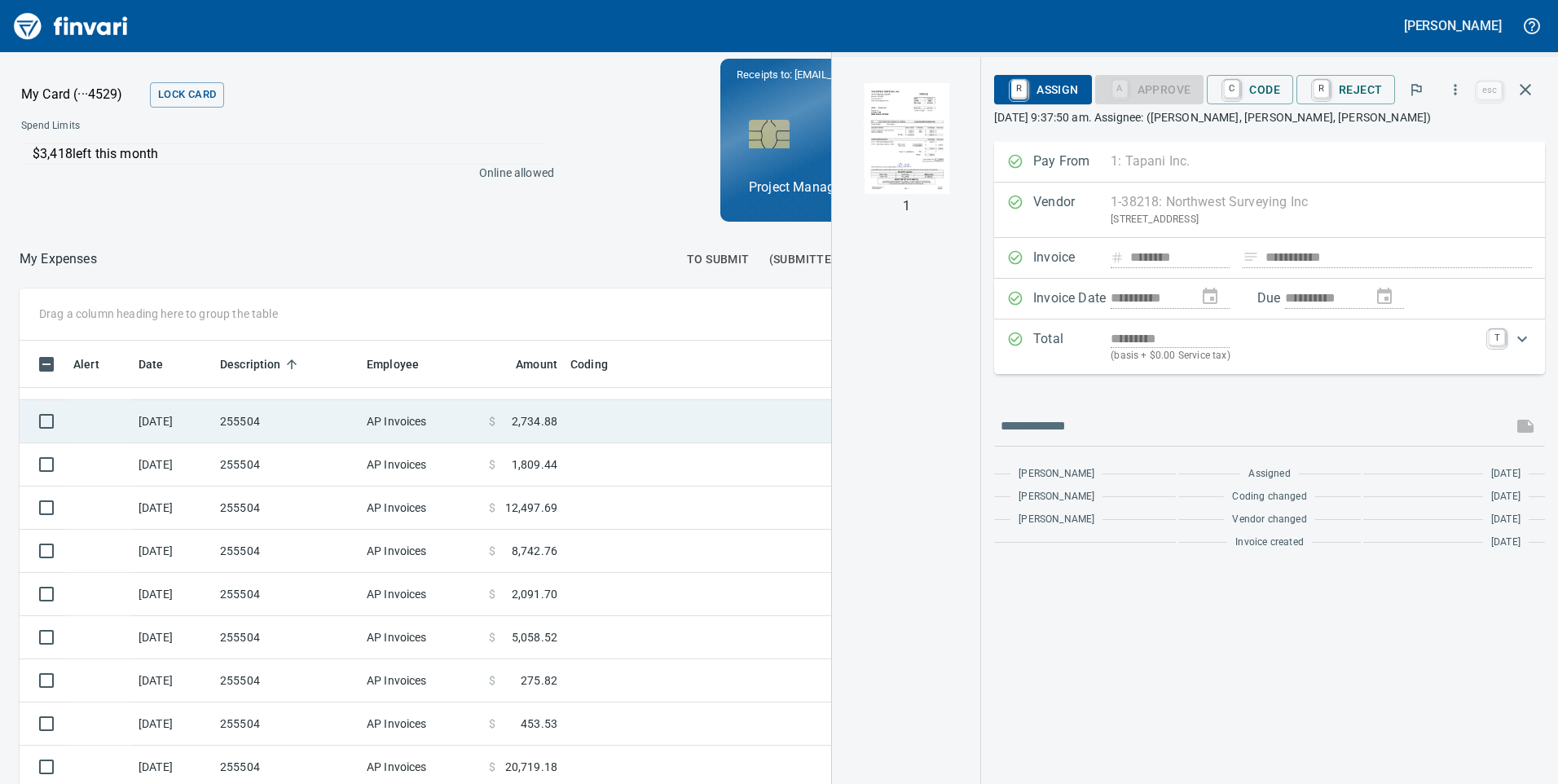
click at [389, 417] on td "AP Invoices" at bounding box center [421, 421] width 122 height 43
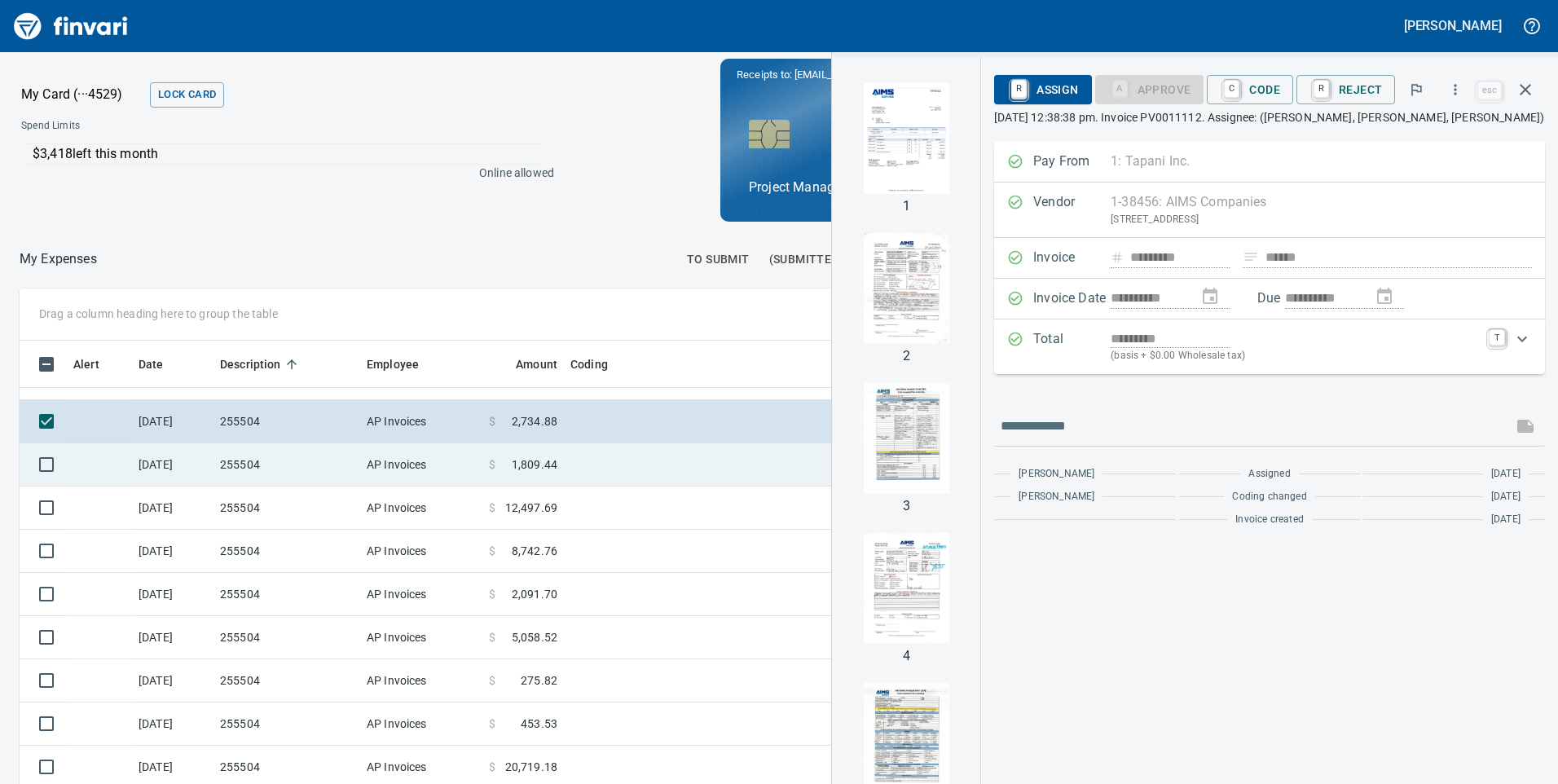
click at [368, 474] on td "AP Invoices" at bounding box center [421, 465] width 122 height 43
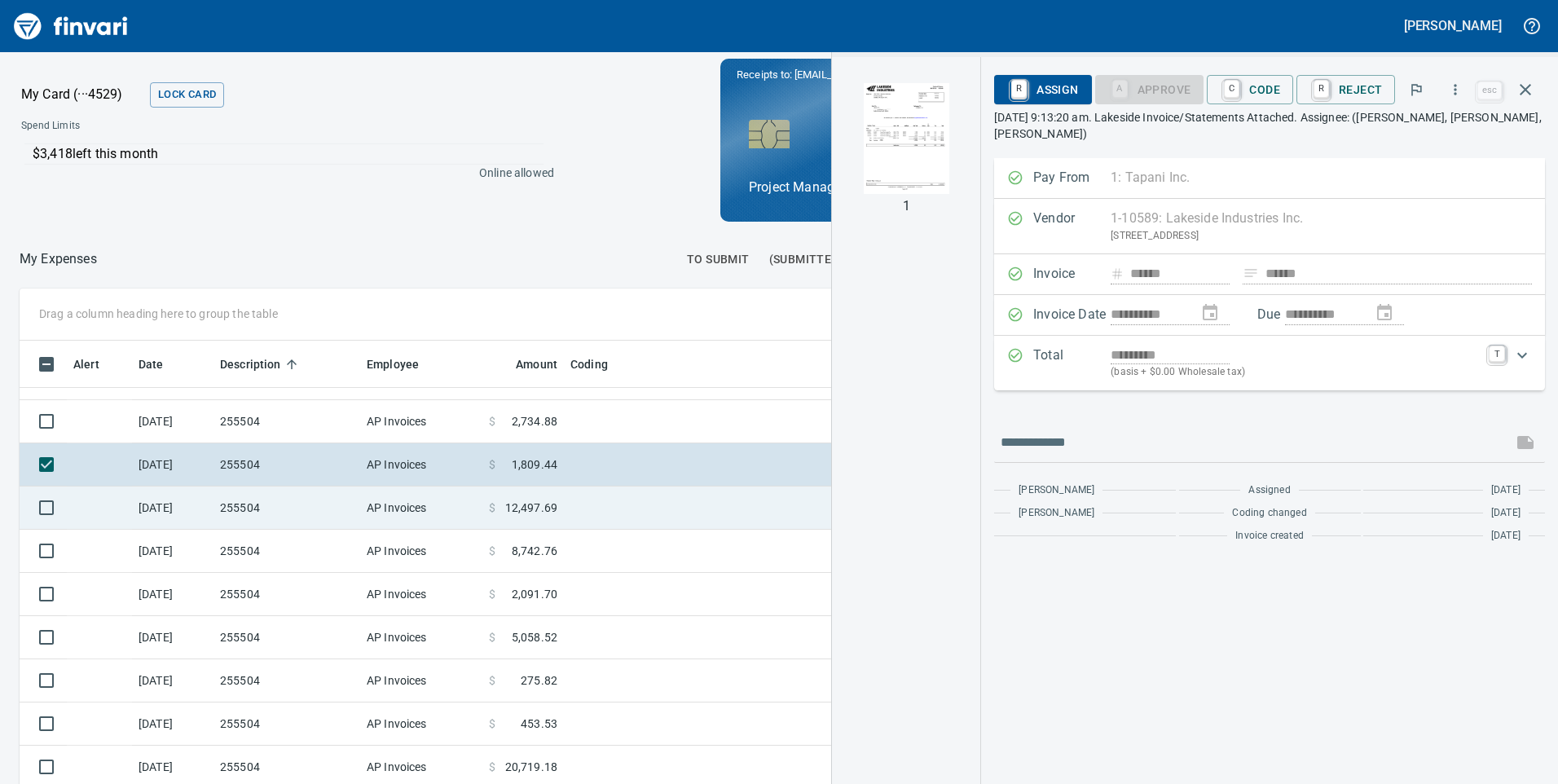
click at [372, 513] on td "AP Invoices" at bounding box center [421, 508] width 122 height 43
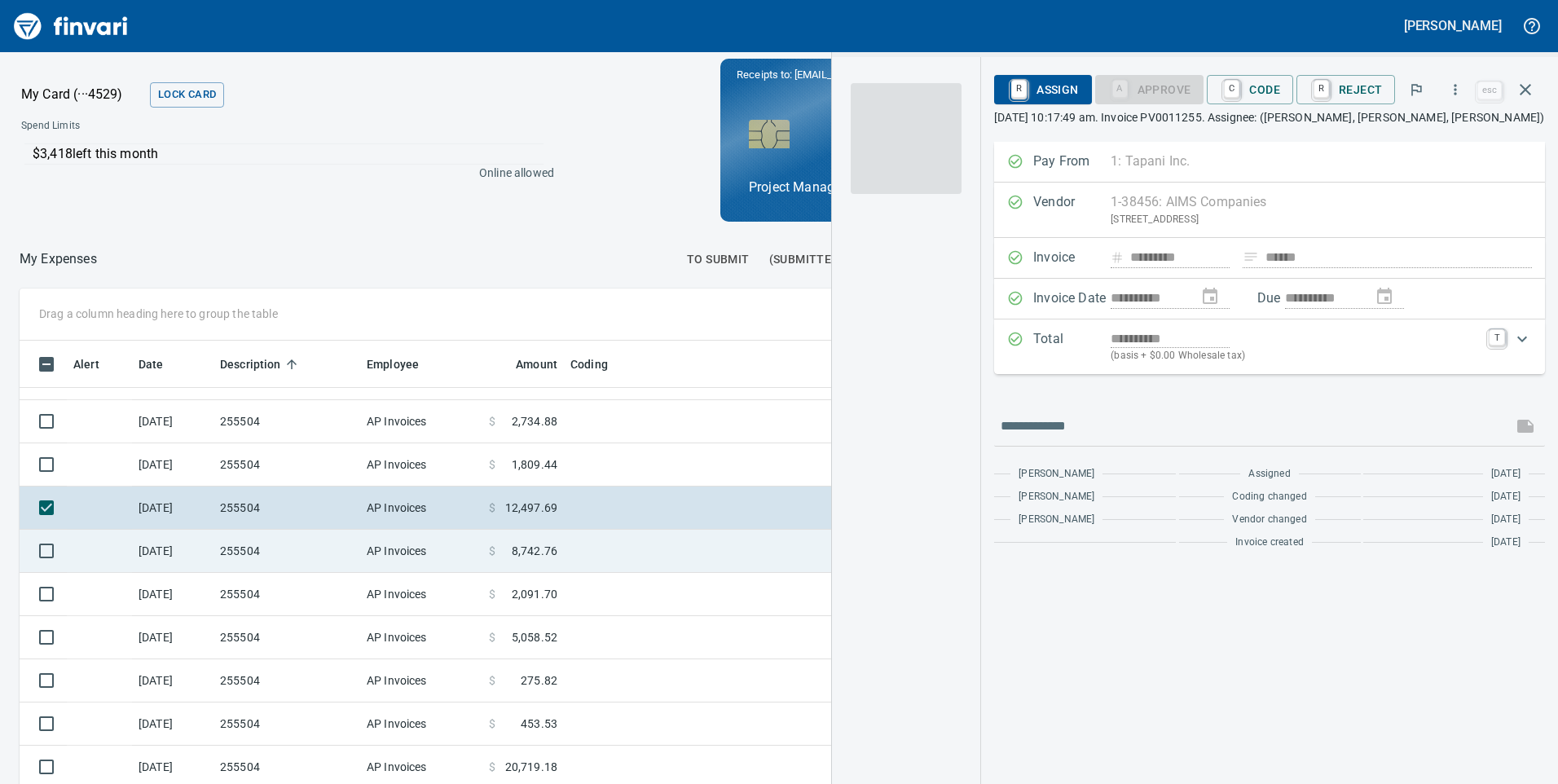
click at [359, 548] on td "255504" at bounding box center [287, 551] width 146 height 43
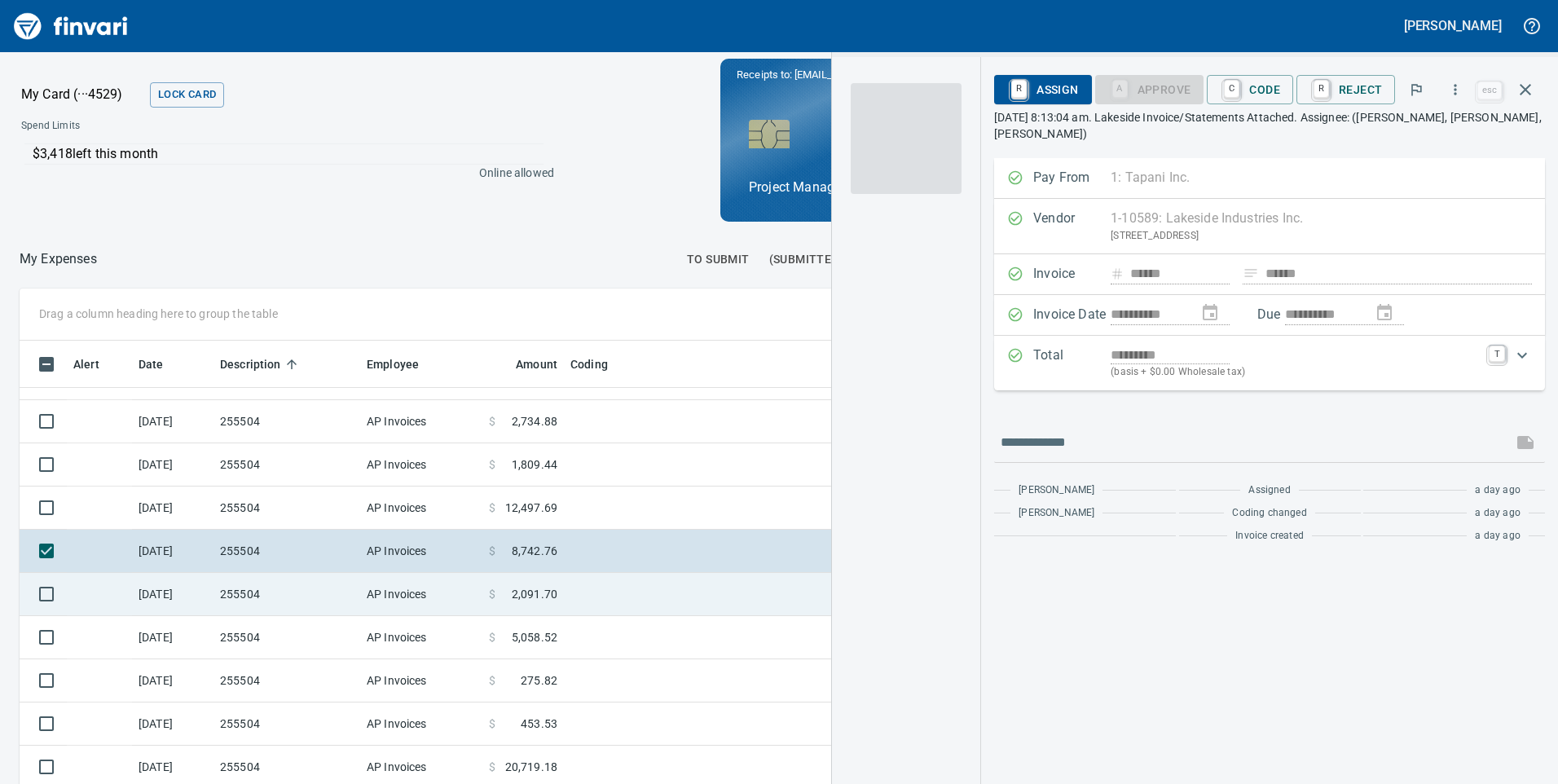
click at [318, 596] on td "255504" at bounding box center [287, 594] width 146 height 43
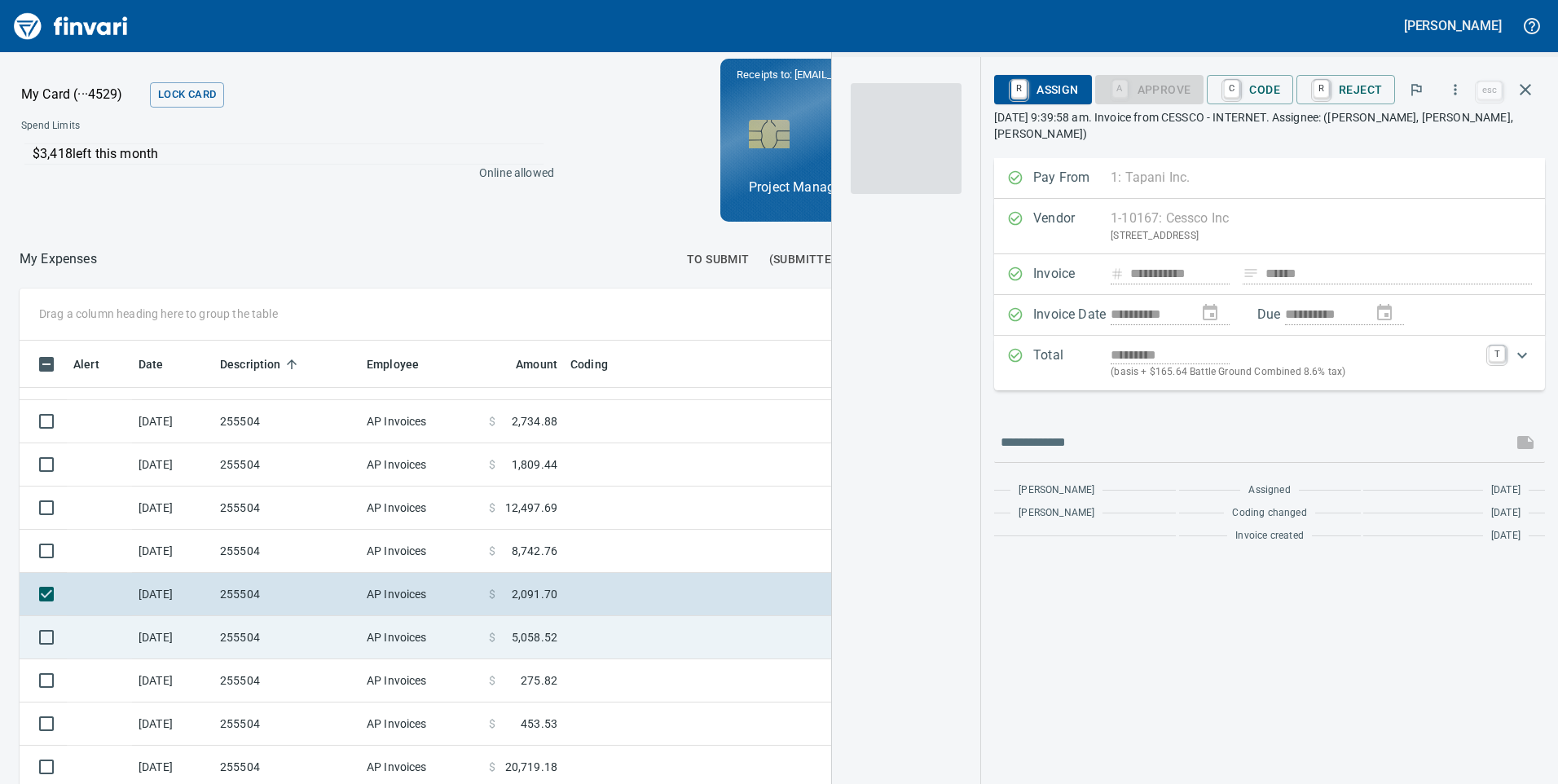
click at [310, 643] on td "255504" at bounding box center [287, 638] width 146 height 43
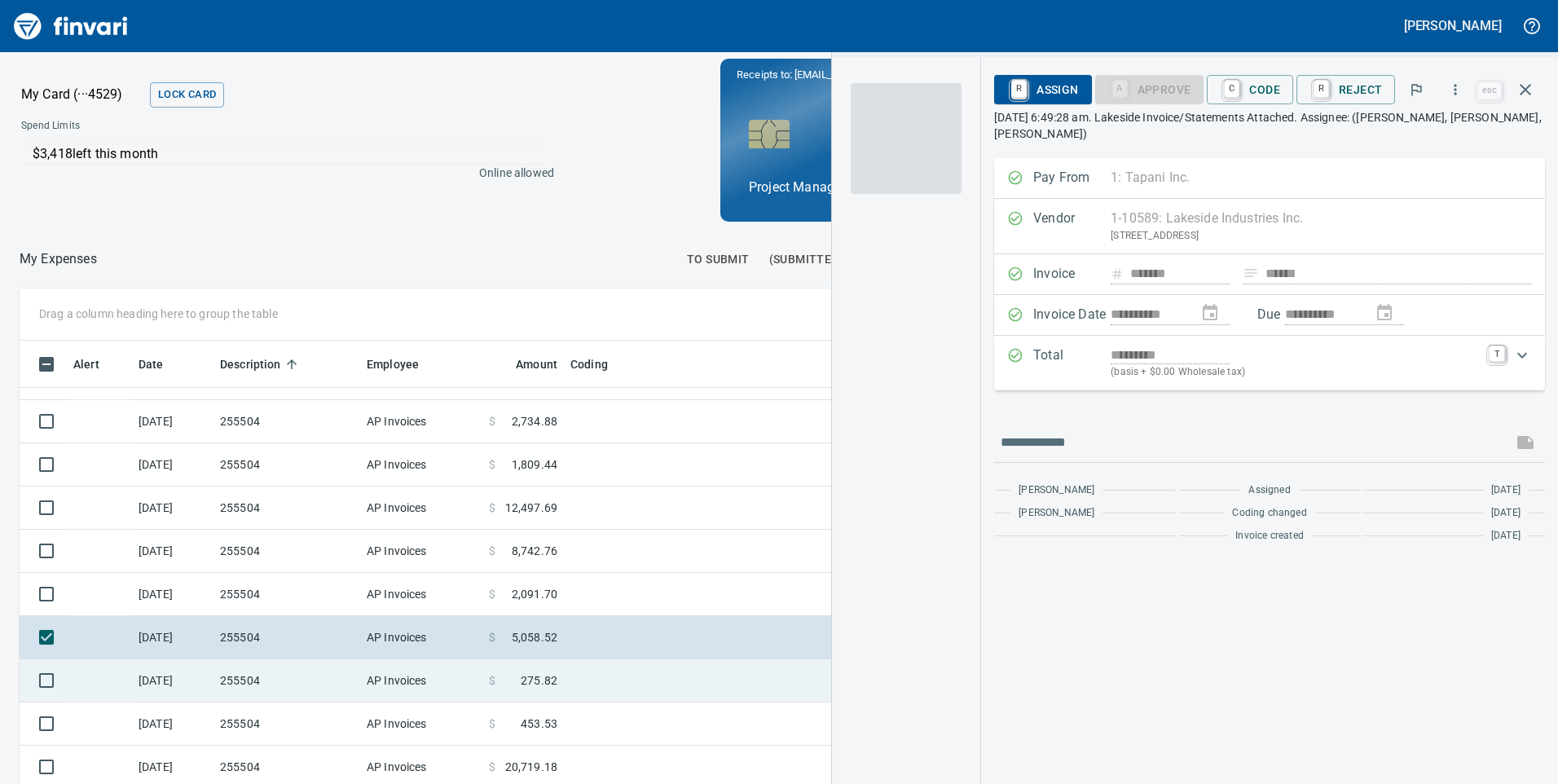
click at [308, 671] on td "255504" at bounding box center [287, 681] width 146 height 43
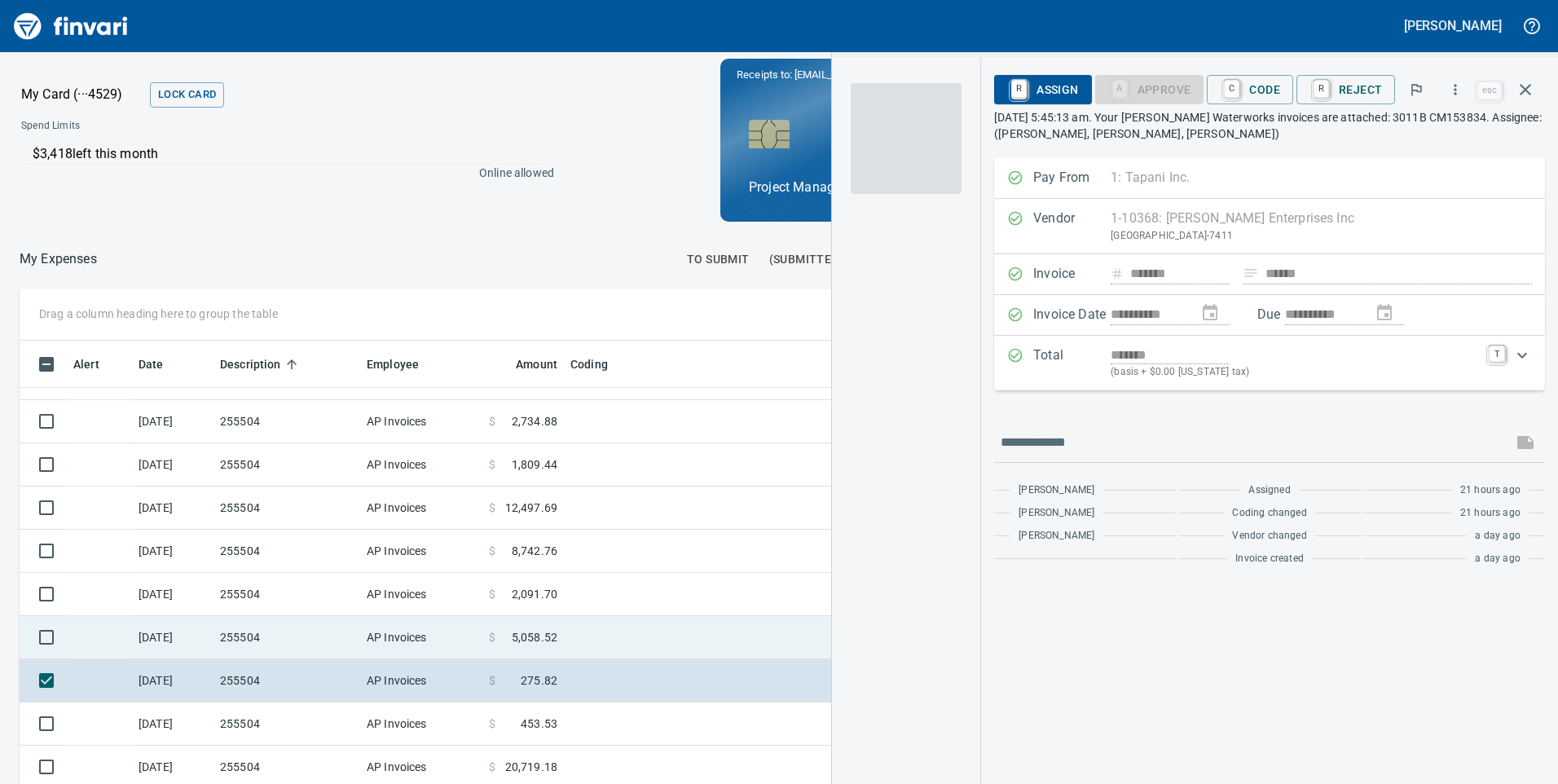
click at [323, 641] on td "255504" at bounding box center [287, 638] width 146 height 43
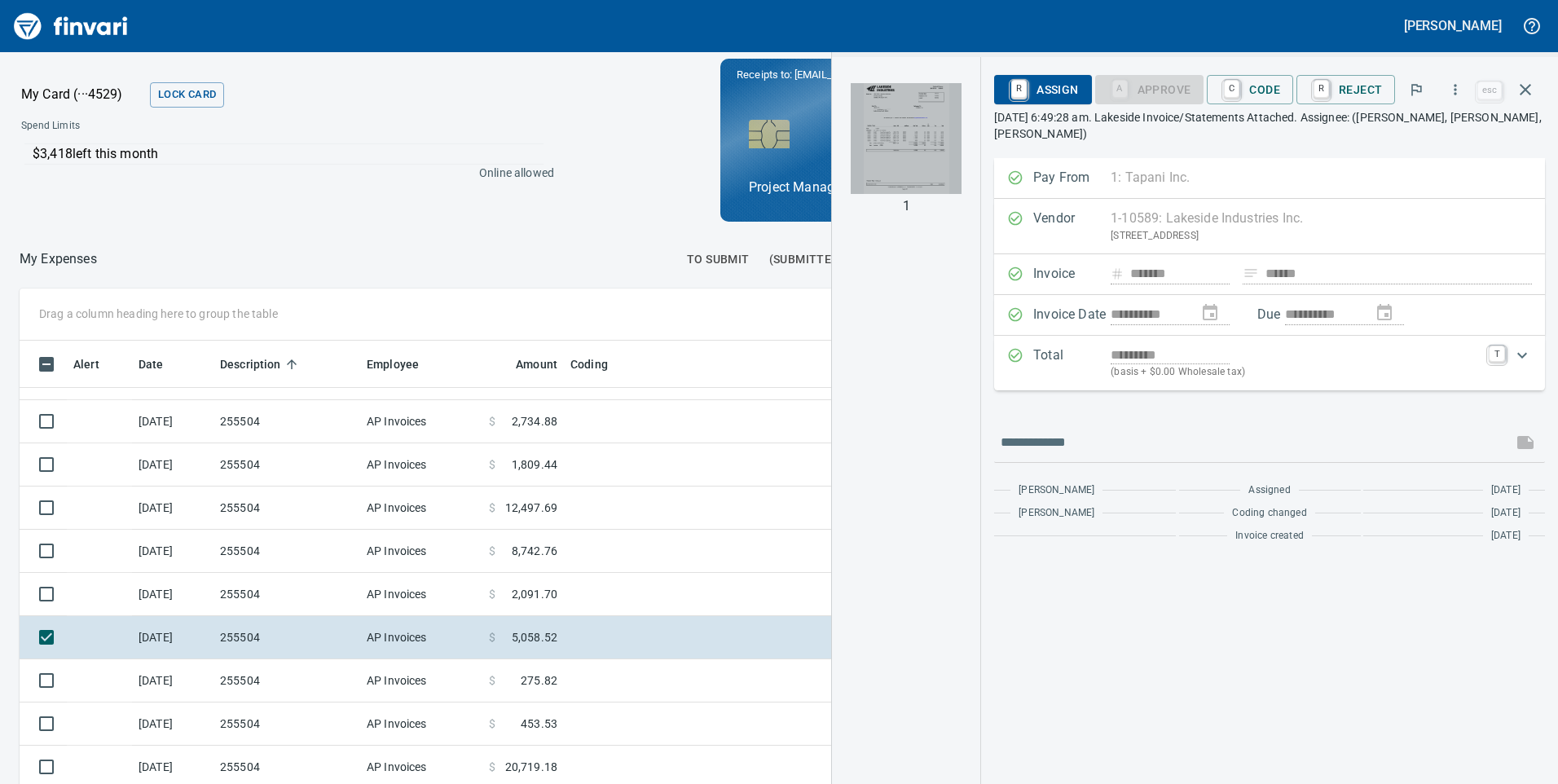
click at [907, 158] on img "button" at bounding box center [906, 138] width 111 height 111
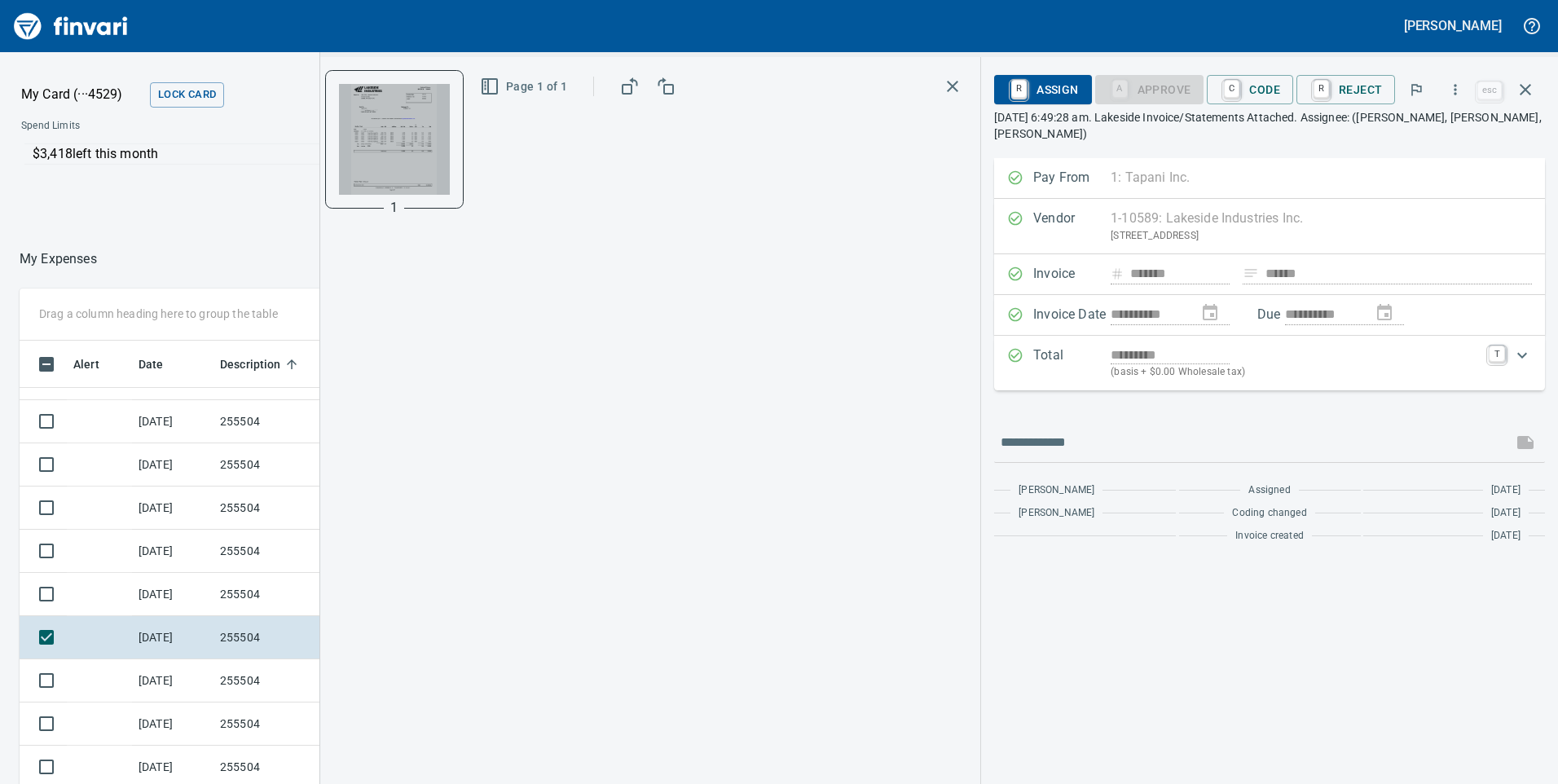
click at [395, 120] on img "button" at bounding box center [394, 139] width 111 height 111
click at [386, 108] on img "button" at bounding box center [394, 139] width 111 height 111
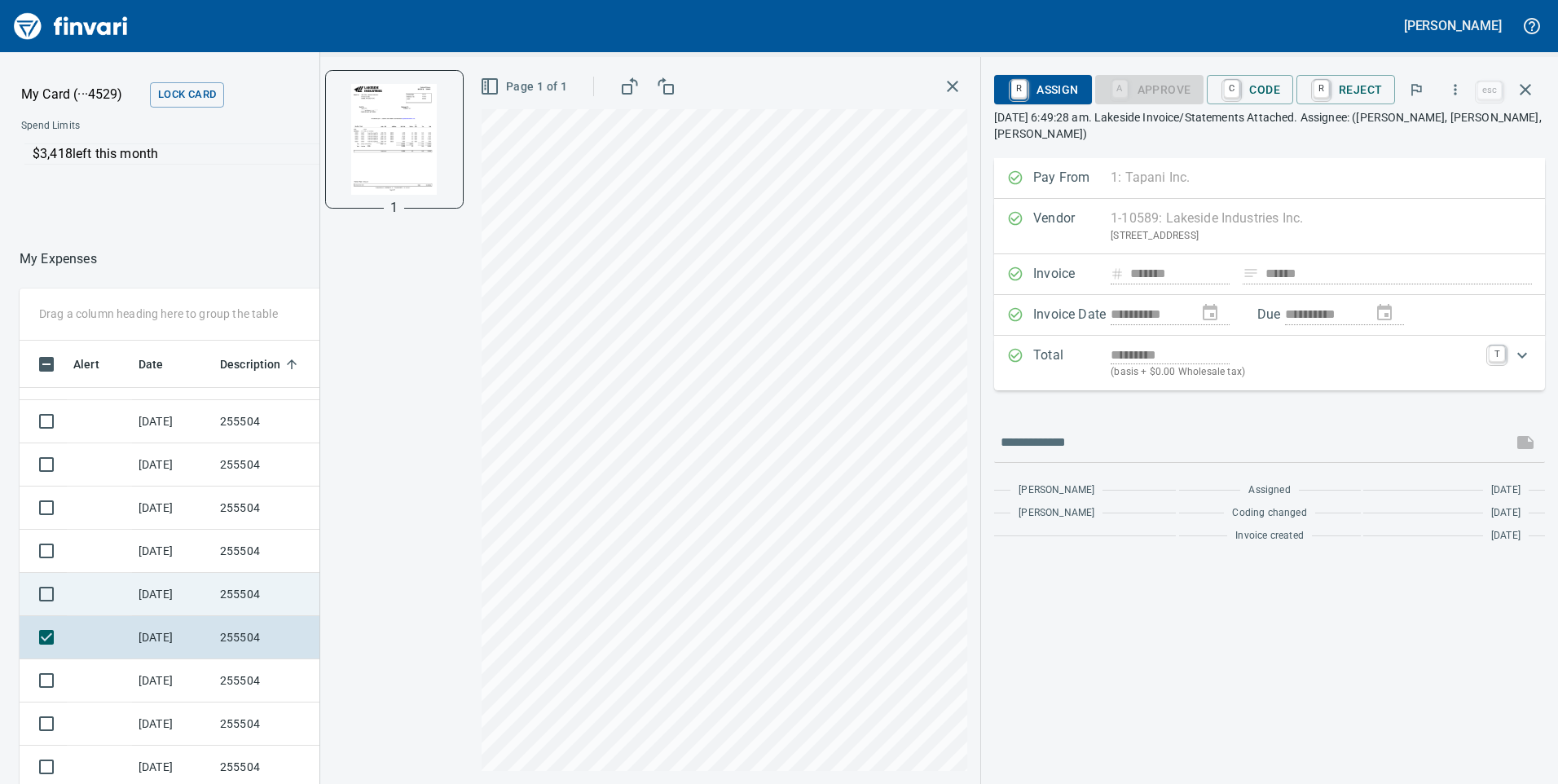
click at [211, 599] on td "[DATE]" at bounding box center [172, 594] width 82 height 43
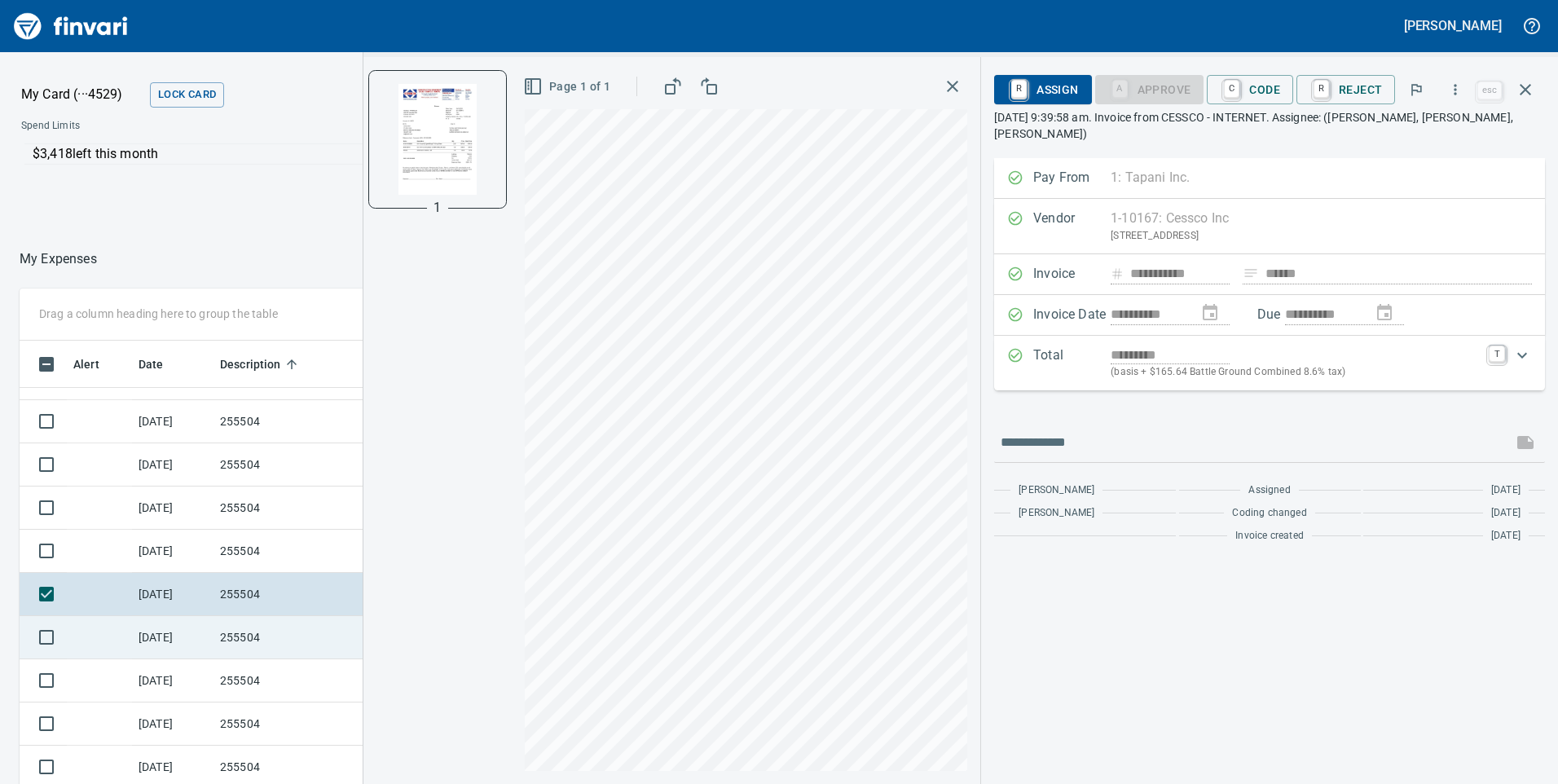
click at [207, 637] on td "[DATE]" at bounding box center [172, 638] width 82 height 43
